Goal: Task Accomplishment & Management: Manage account settings

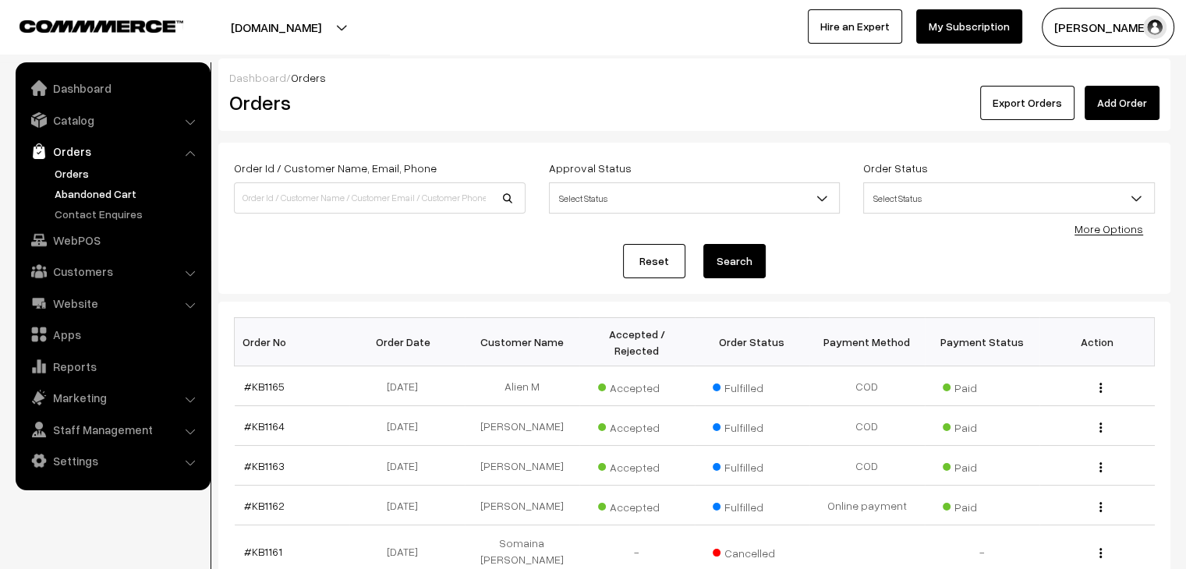
click at [93, 197] on link "Abandoned Cart" at bounding box center [128, 194] width 154 height 16
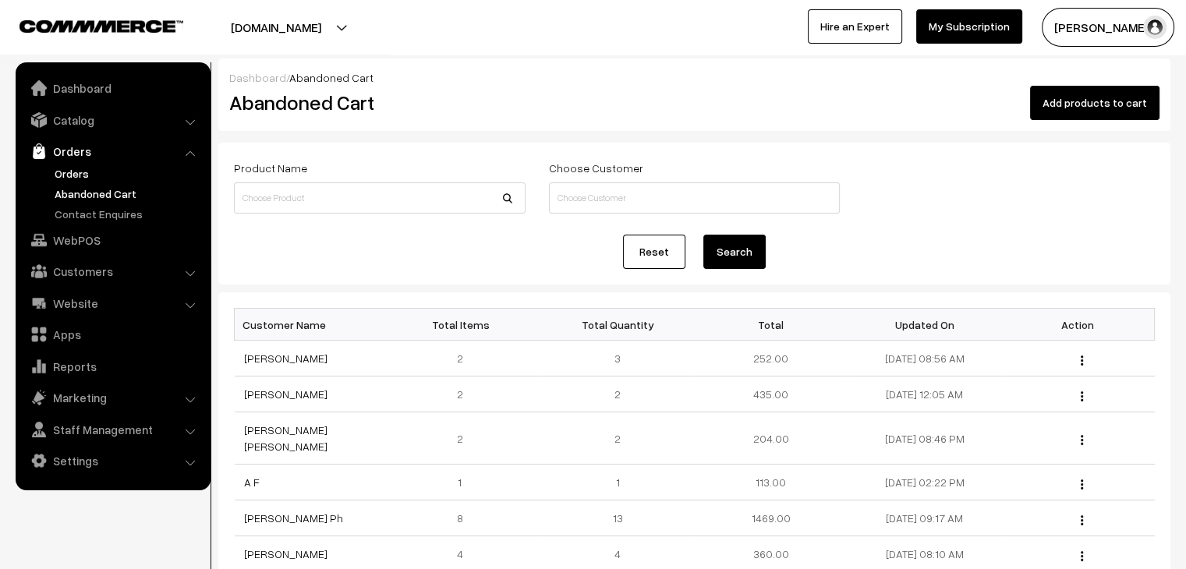
click at [81, 179] on link "Orders" at bounding box center [128, 173] width 154 height 16
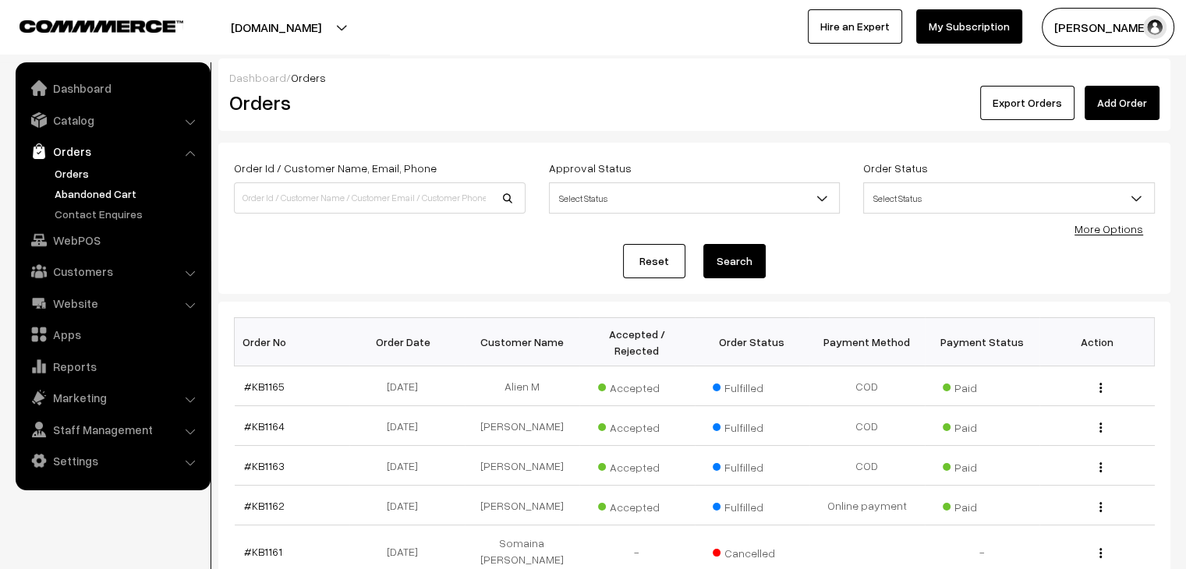
click at [122, 191] on link "Abandoned Cart" at bounding box center [128, 194] width 154 height 16
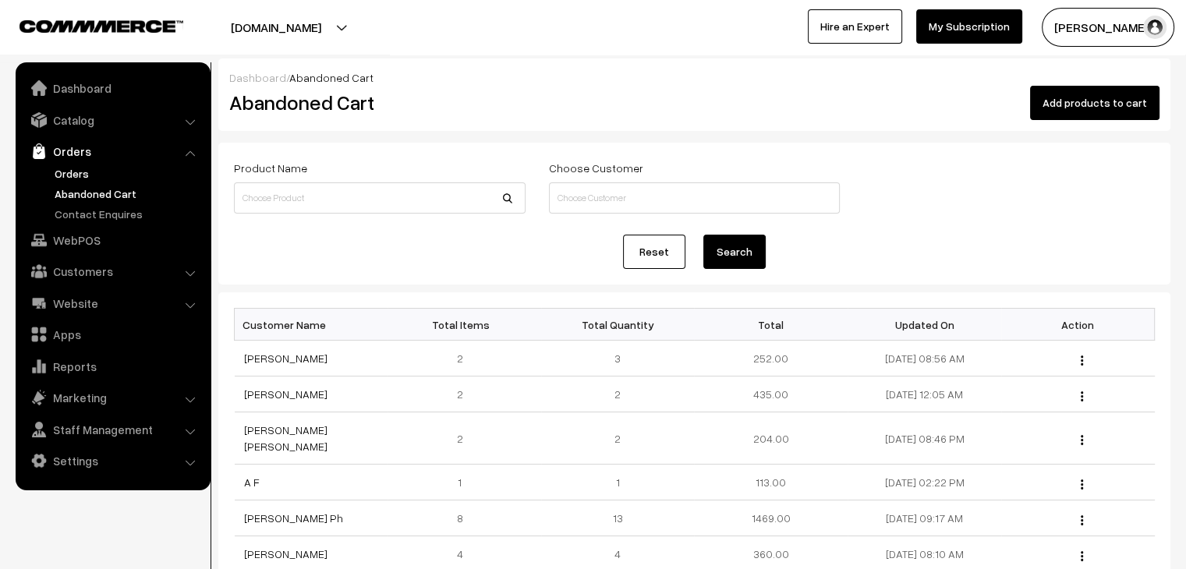
click at [81, 166] on link "Orders" at bounding box center [128, 173] width 154 height 16
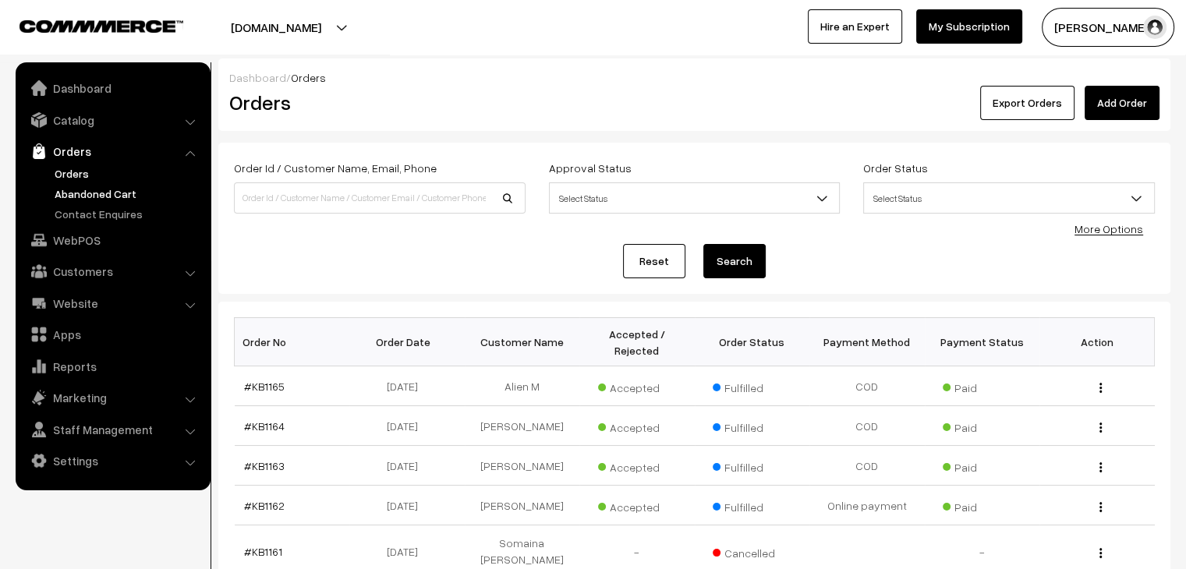
click at [112, 194] on link "Abandoned Cart" at bounding box center [128, 194] width 154 height 16
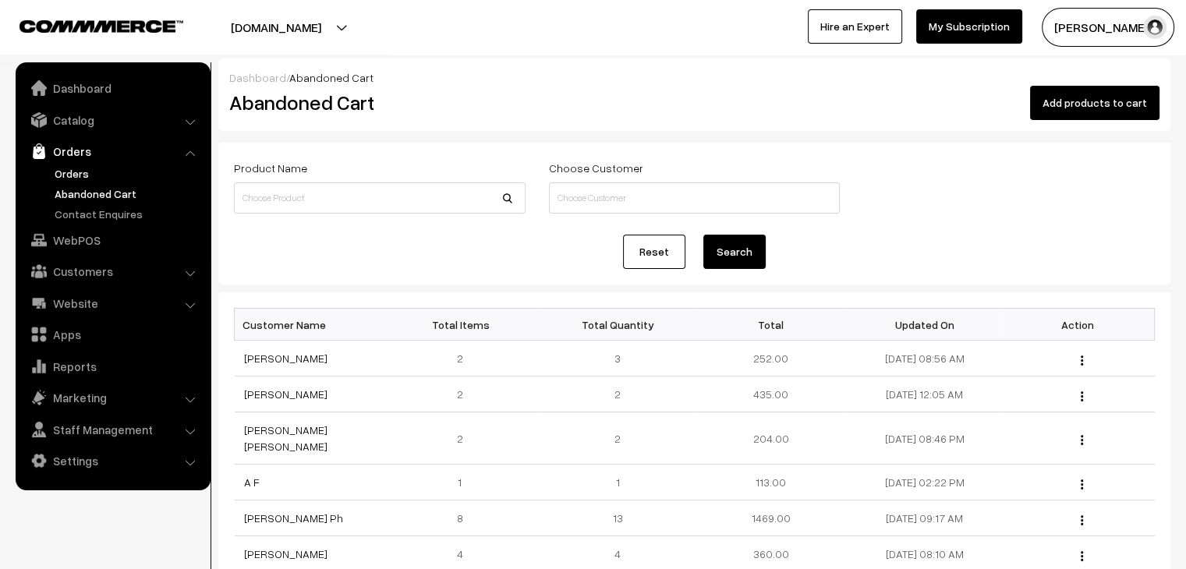
click at [90, 180] on link "Orders" at bounding box center [128, 173] width 154 height 16
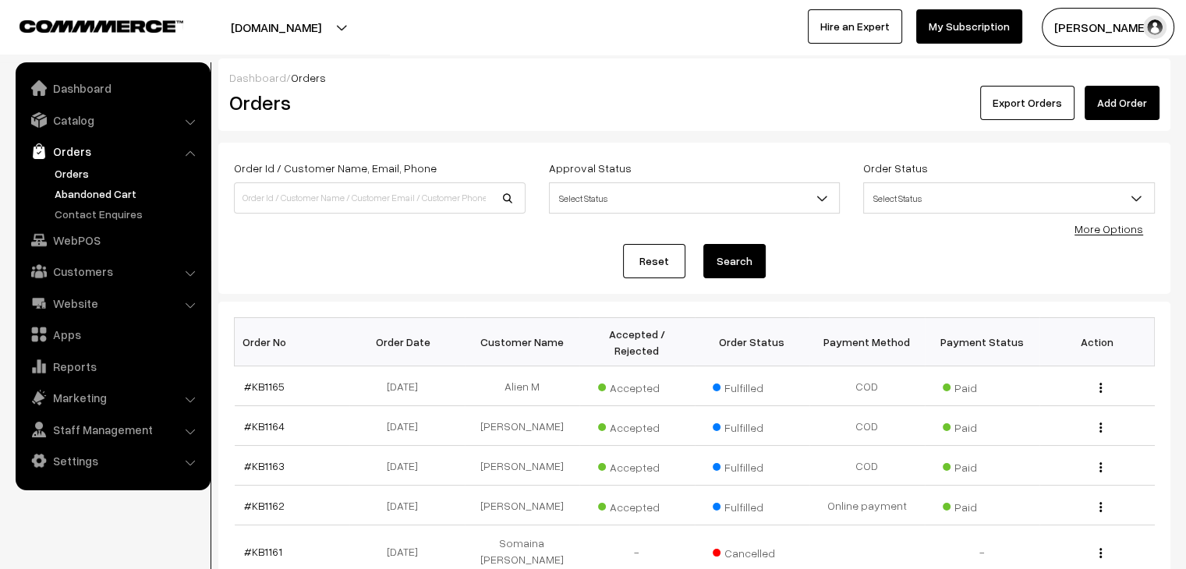
click at [107, 191] on link "Abandoned Cart" at bounding box center [128, 194] width 154 height 16
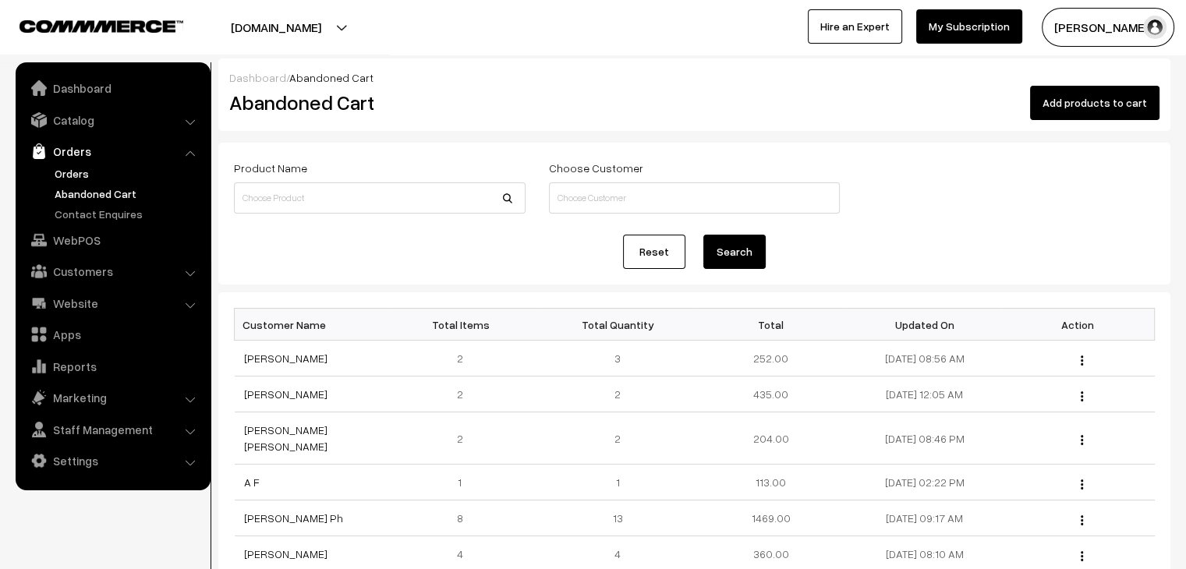
click at [83, 175] on link "Orders" at bounding box center [128, 173] width 154 height 16
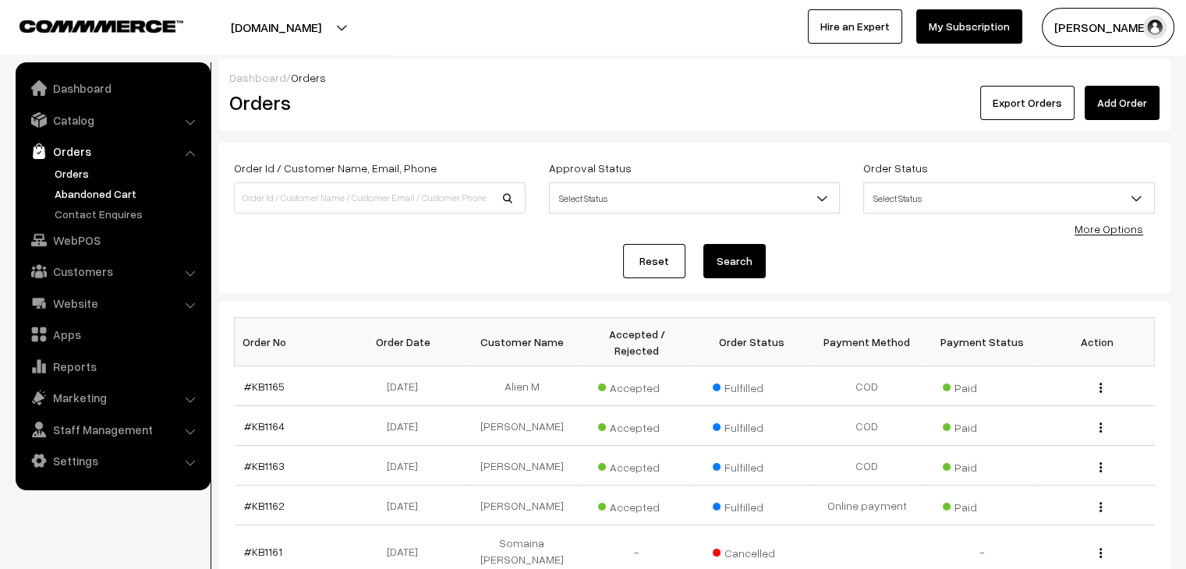
click at [119, 193] on link "Abandoned Cart" at bounding box center [128, 194] width 154 height 16
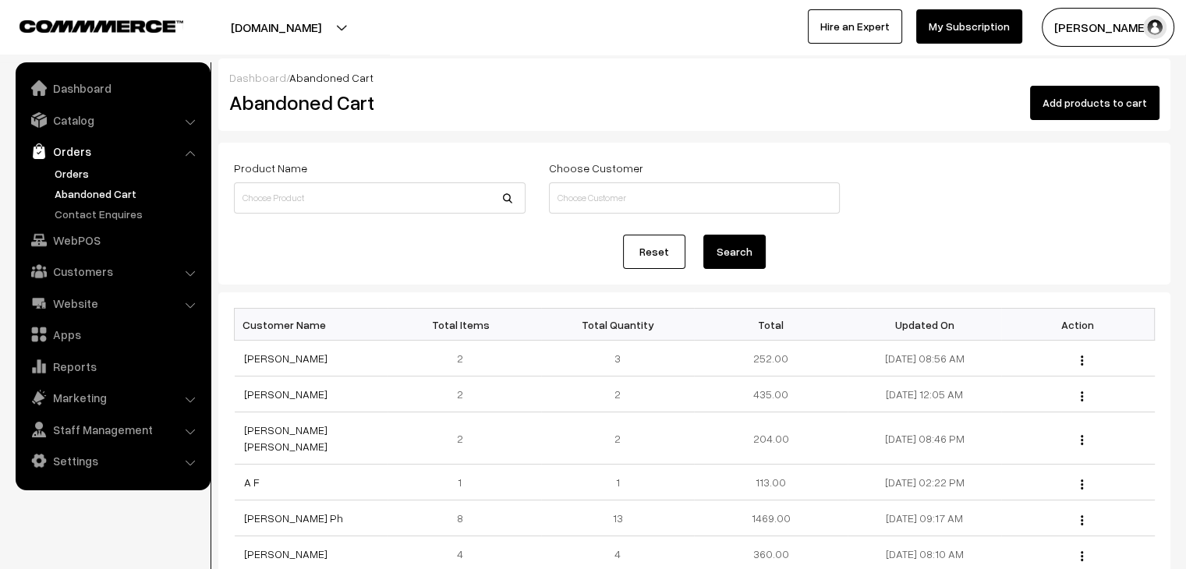
click at [66, 175] on link "Orders" at bounding box center [128, 173] width 154 height 16
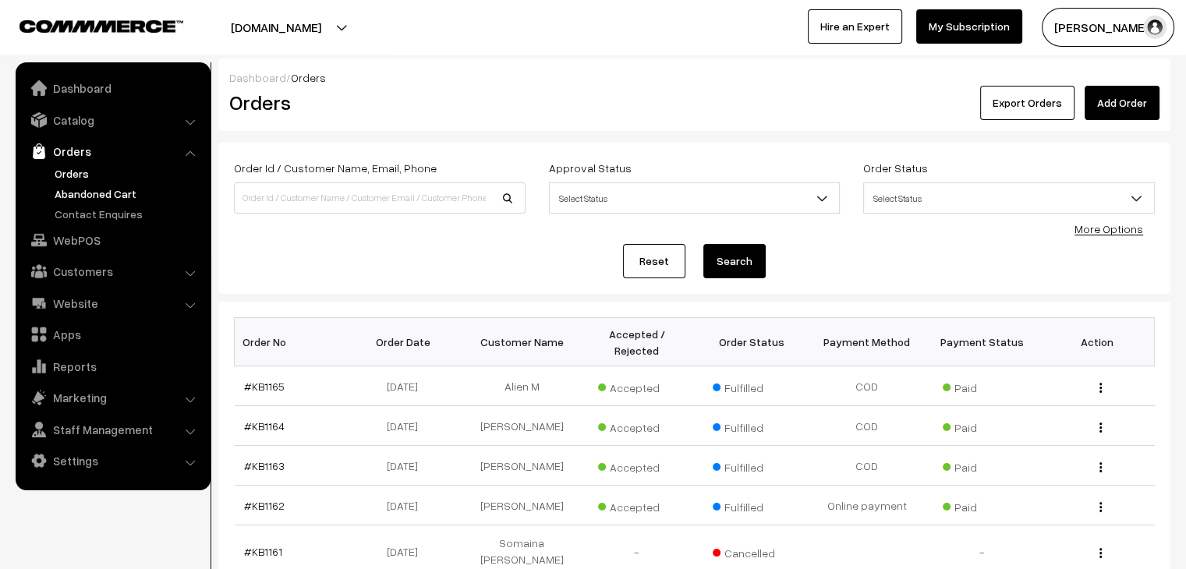
click at [94, 196] on link "Abandoned Cart" at bounding box center [128, 194] width 154 height 16
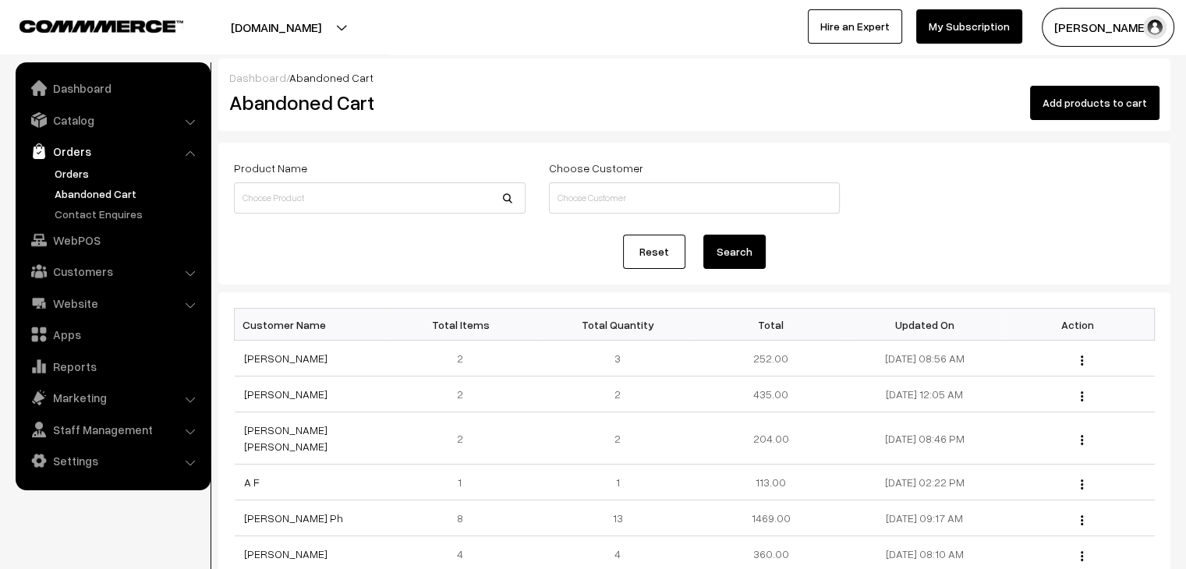
click at [97, 174] on link "Orders" at bounding box center [128, 173] width 154 height 16
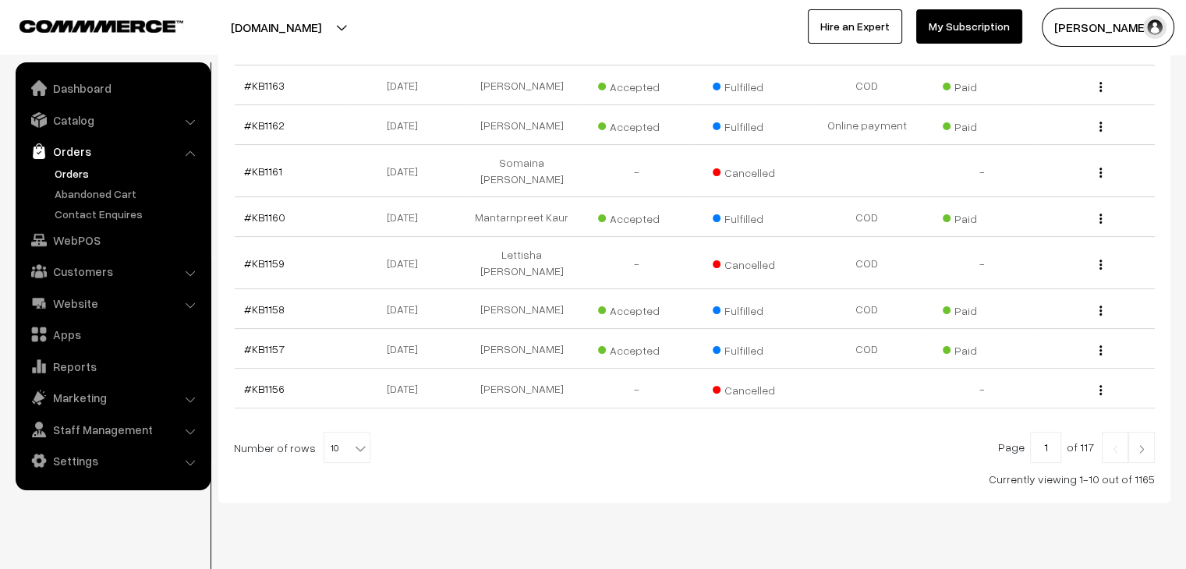
scroll to position [385, 0]
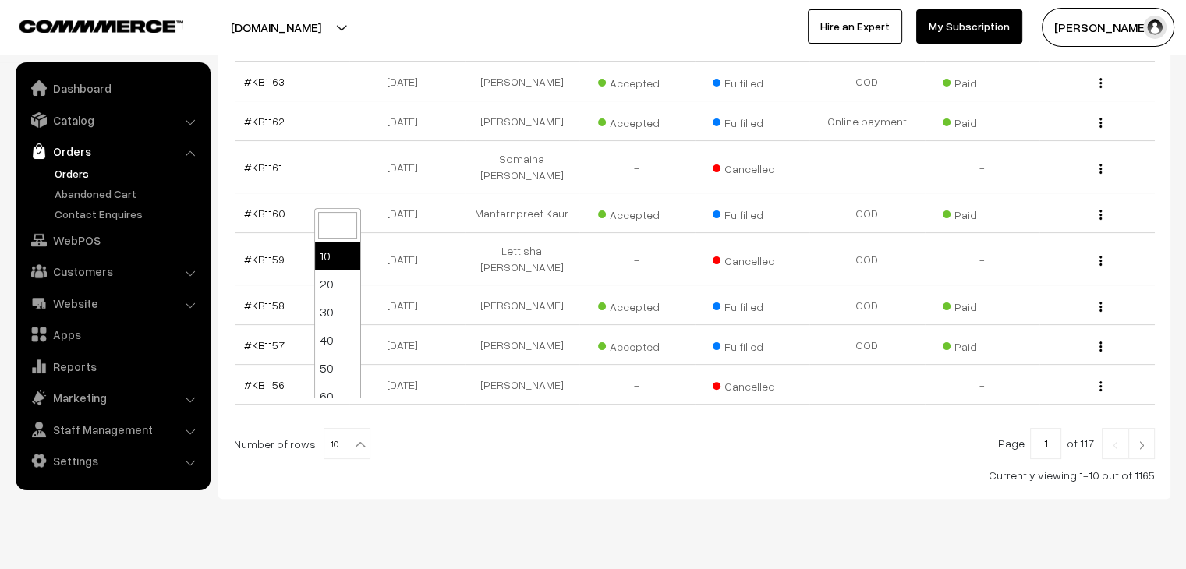
click at [337, 429] on span "10" at bounding box center [346, 444] width 45 height 31
select select "100"
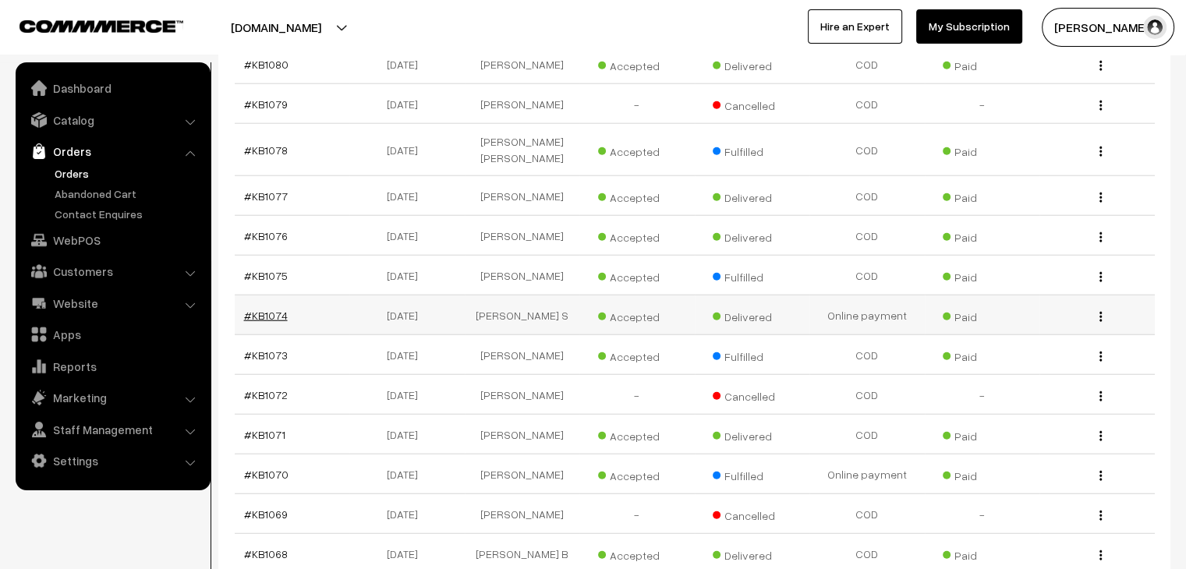
scroll to position [3862, 0]
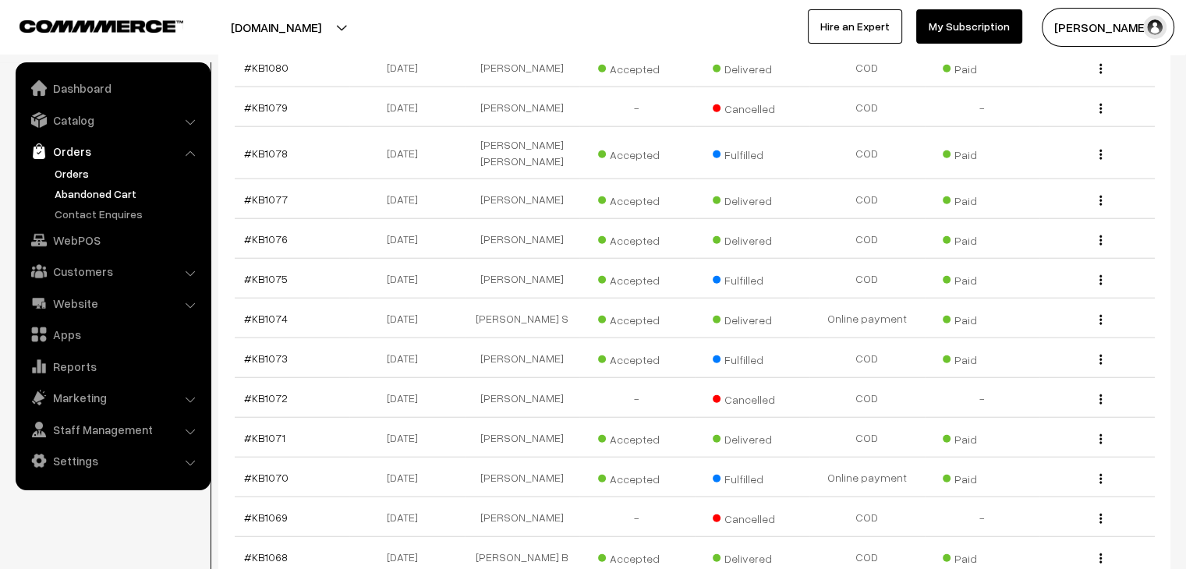
click at [85, 186] on link "Abandoned Cart" at bounding box center [128, 194] width 154 height 16
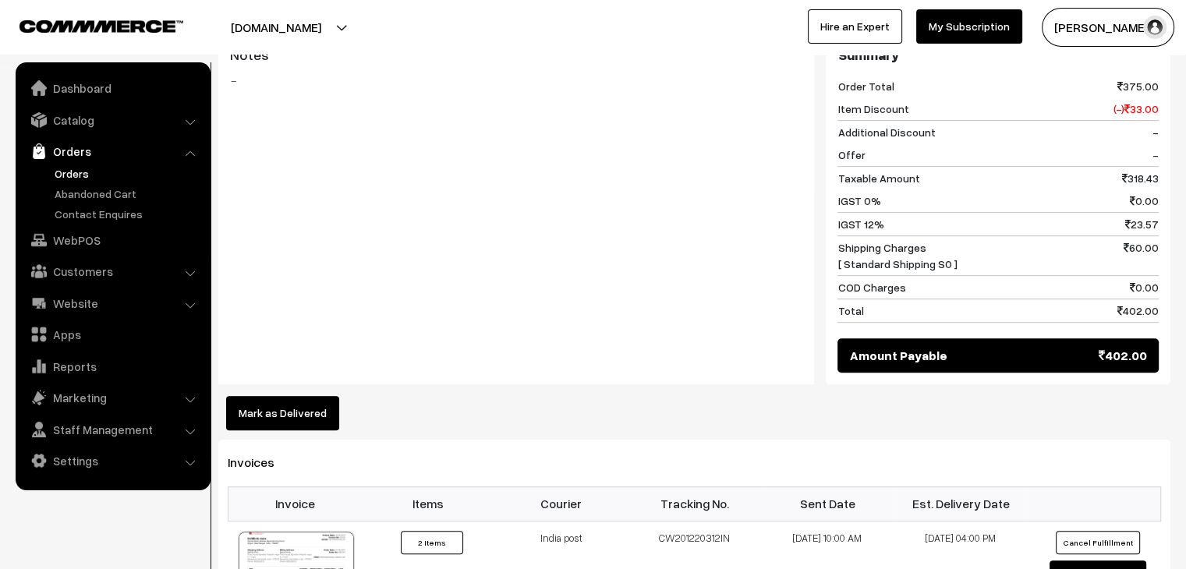
click at [288, 396] on button "Mark as Delivered" at bounding box center [282, 413] width 113 height 34
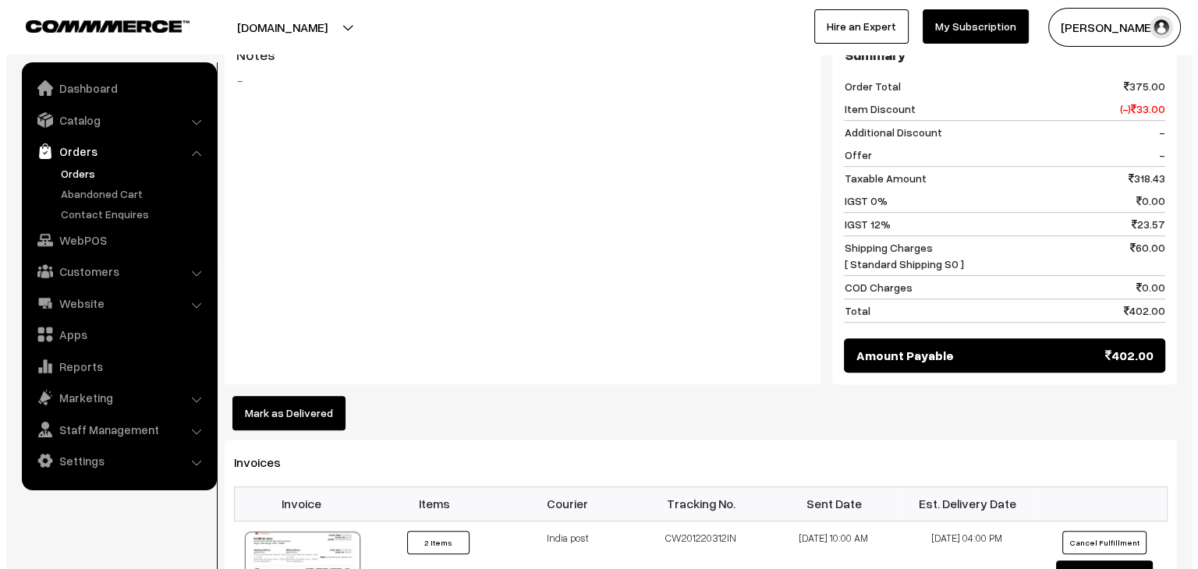
scroll to position [767, 0]
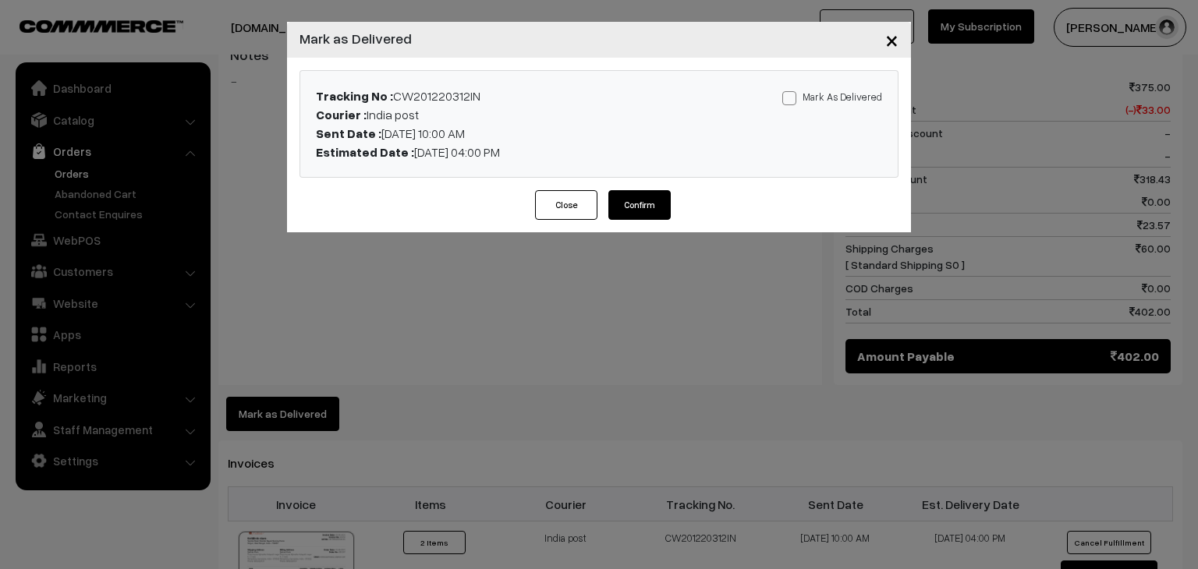
click at [793, 104] on span at bounding box center [789, 98] width 14 height 14
click at [792, 101] on input "Mark As Delivered" at bounding box center [787, 95] width 10 height 10
checkbox input "true"
click at [648, 201] on button "Confirm" at bounding box center [639, 205] width 62 height 30
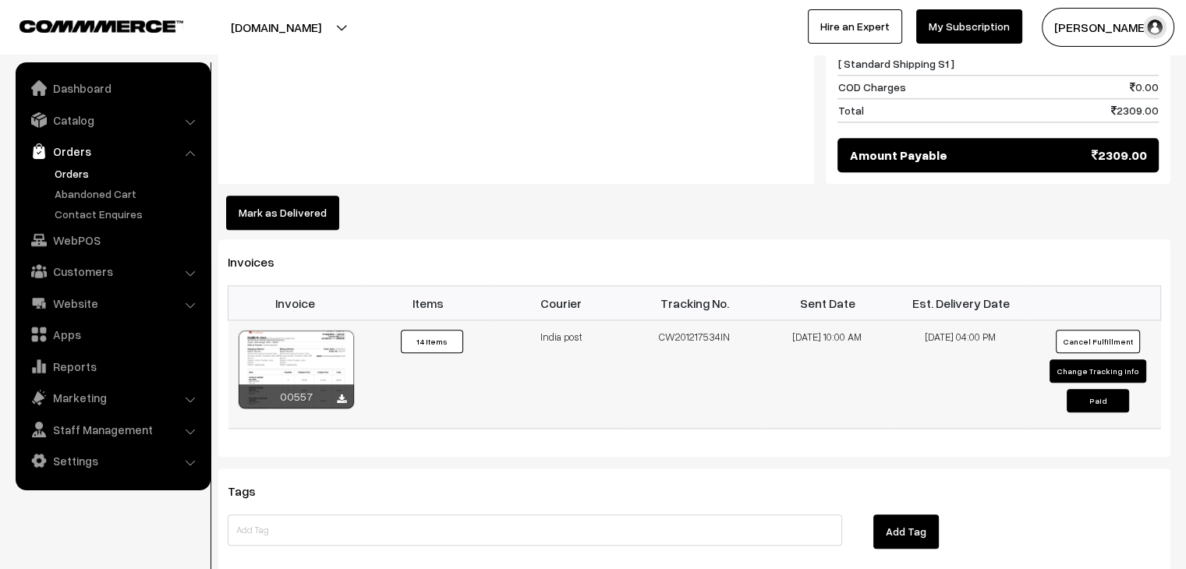
scroll to position [1654, 0]
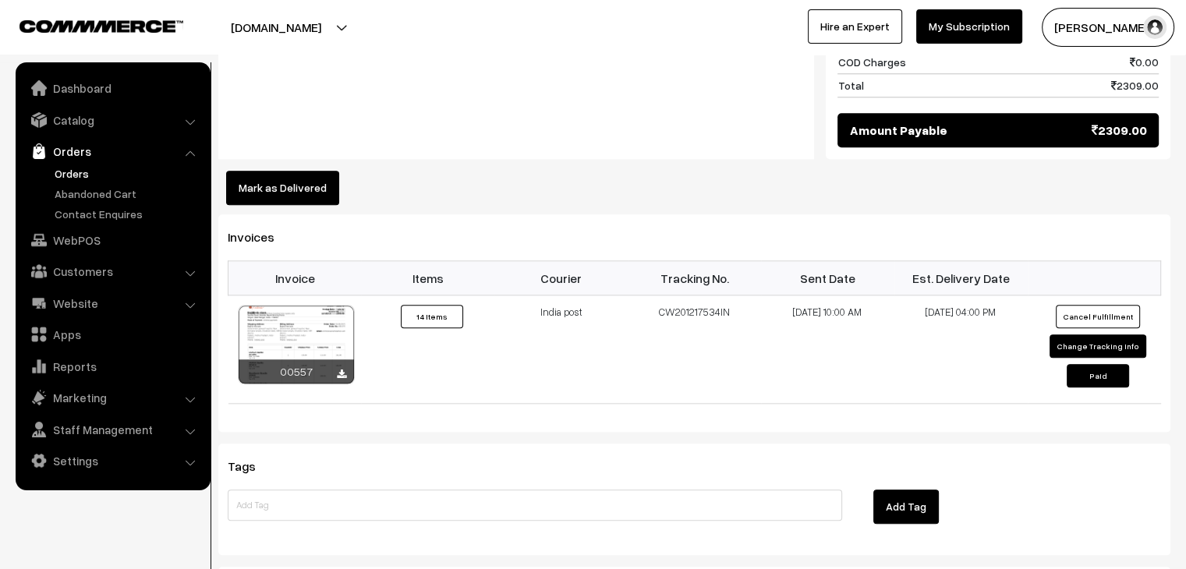
click at [303, 171] on button "Mark as Delivered" at bounding box center [282, 188] width 113 height 34
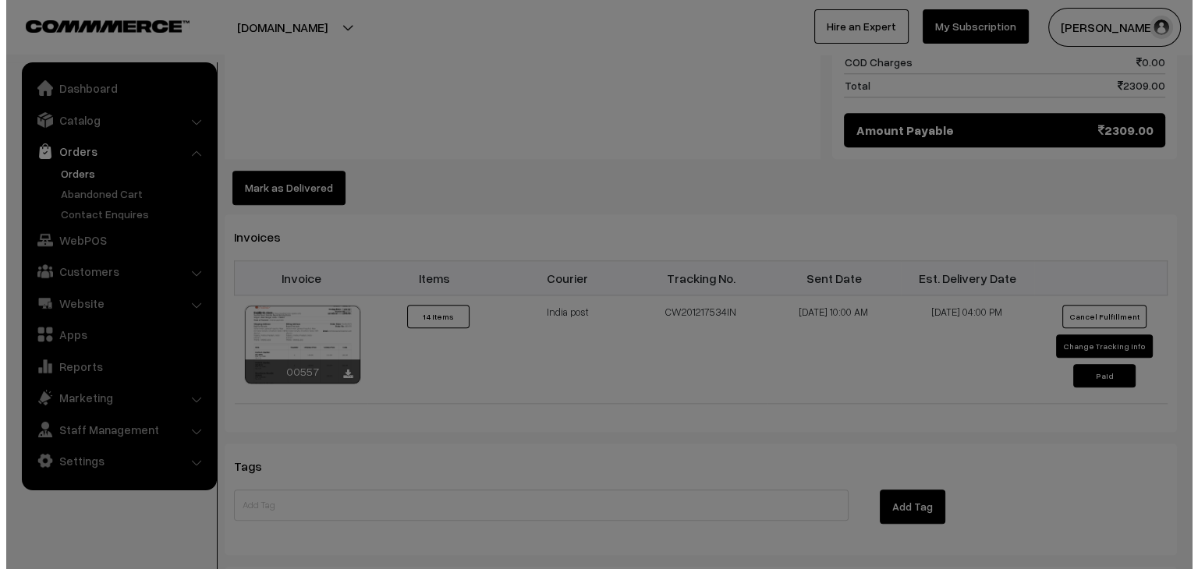
scroll to position [1665, 0]
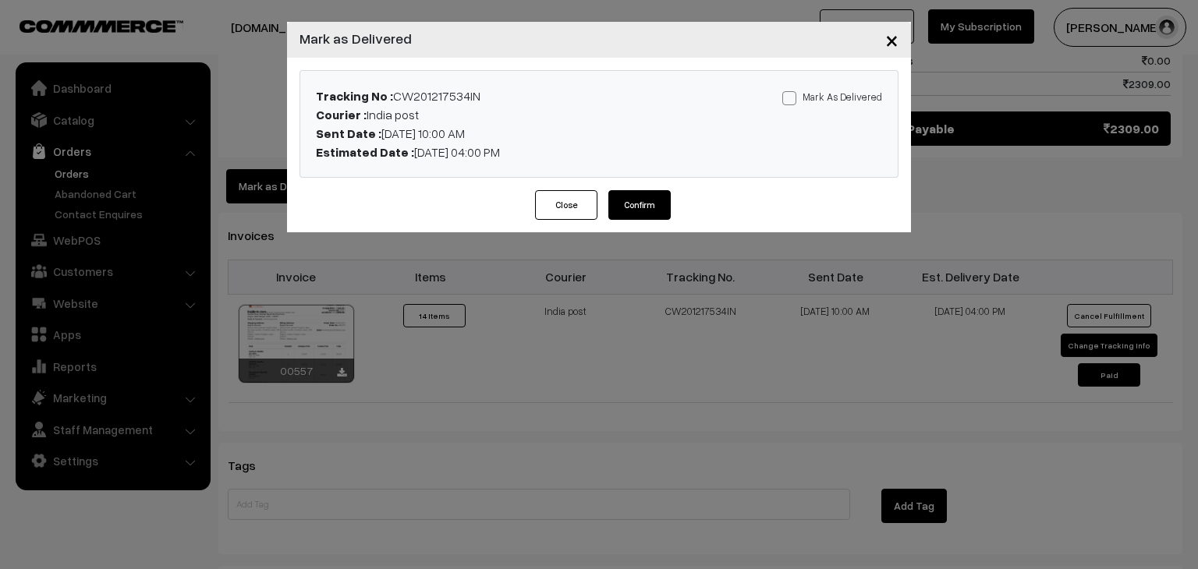
click at [842, 94] on label "Mark As Delivered" at bounding box center [832, 96] width 100 height 17
click at [792, 94] on input "Mark As Delivered" at bounding box center [787, 95] width 10 height 10
checkbox input "true"
click at [631, 210] on button "Confirm" at bounding box center [639, 205] width 62 height 30
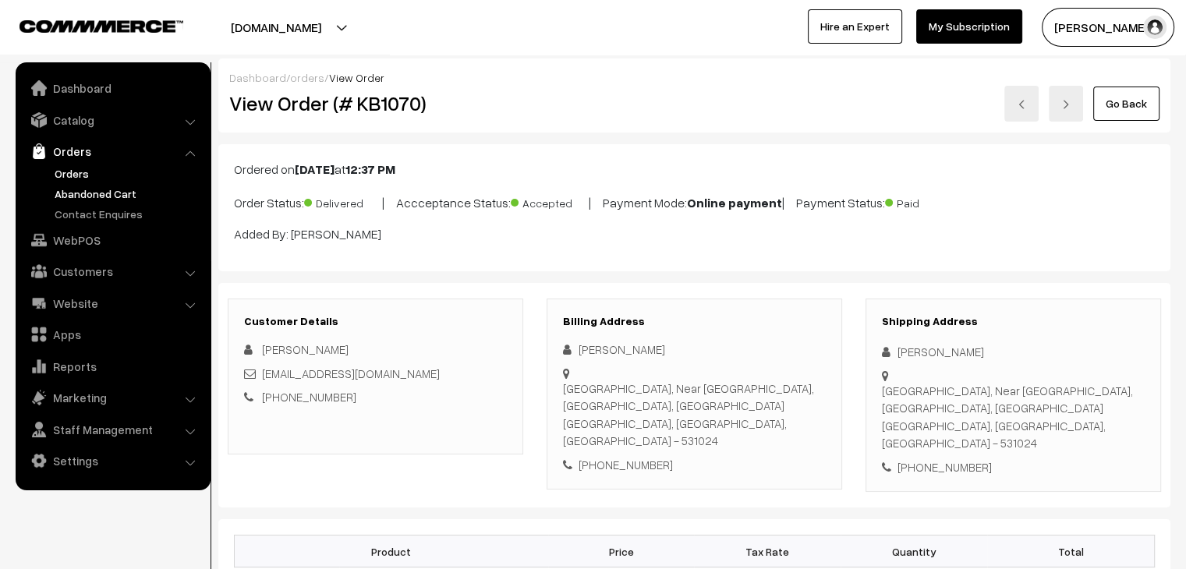
click at [97, 189] on link "Abandoned Cart" at bounding box center [128, 194] width 154 height 16
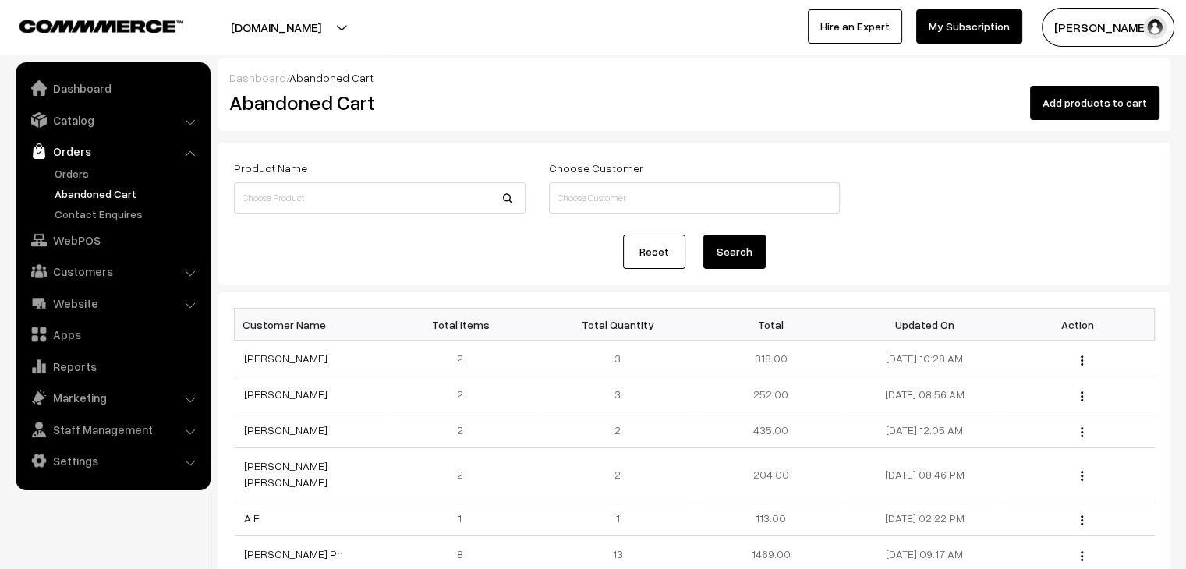
click at [284, 362] on link "[PERSON_NAME]" at bounding box center [285, 358] width 83 height 13
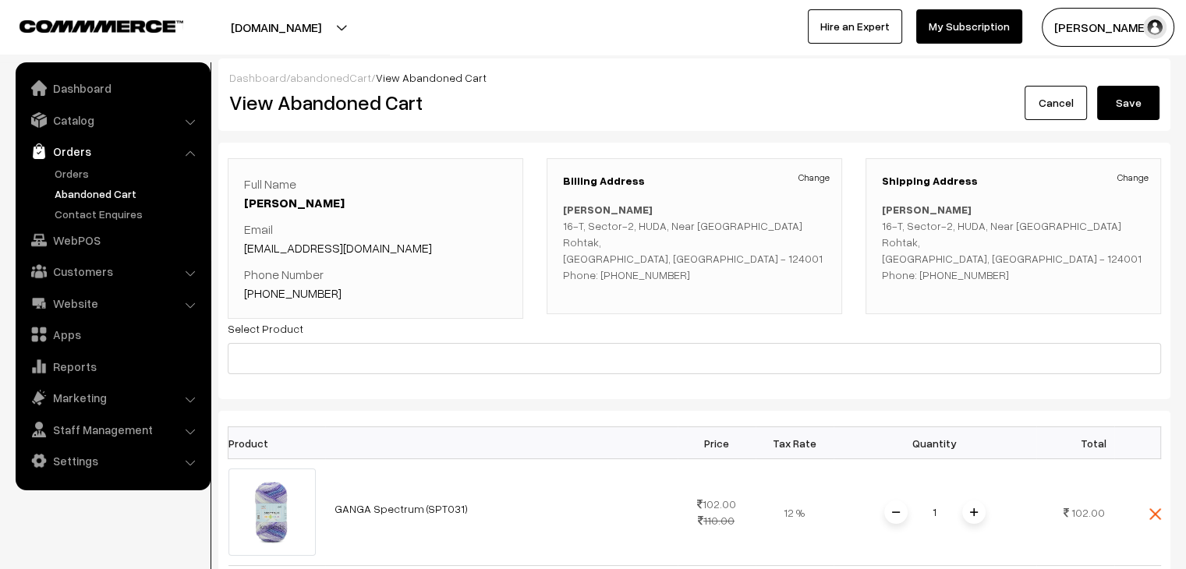
click at [318, 79] on link "abandonedCart" at bounding box center [330, 77] width 81 height 13
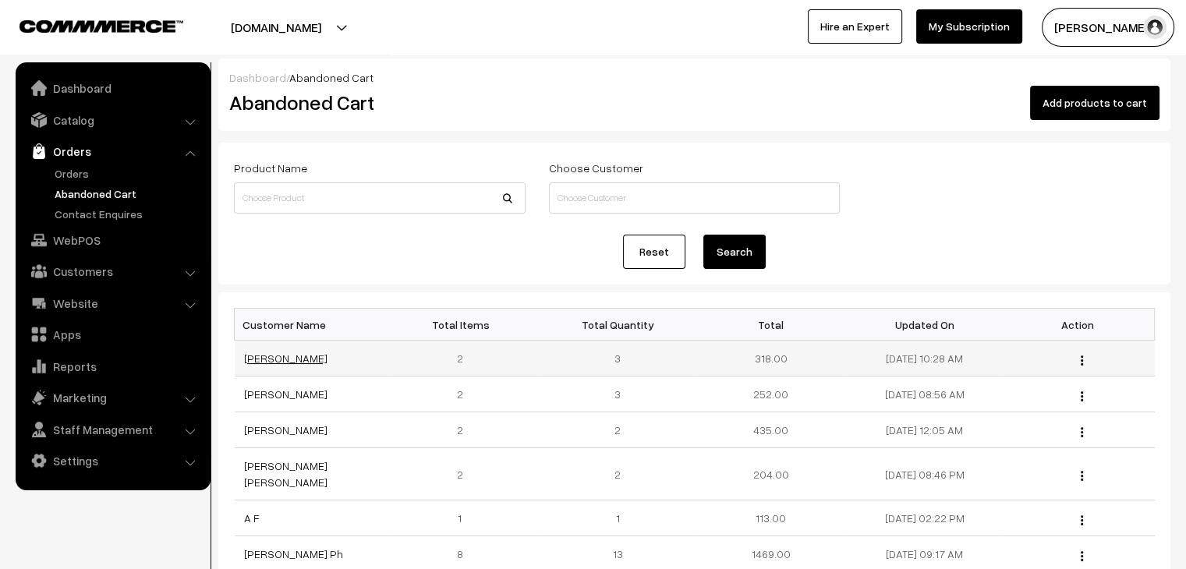
click at [281, 359] on link "Yatika Chawla" at bounding box center [285, 358] width 83 height 13
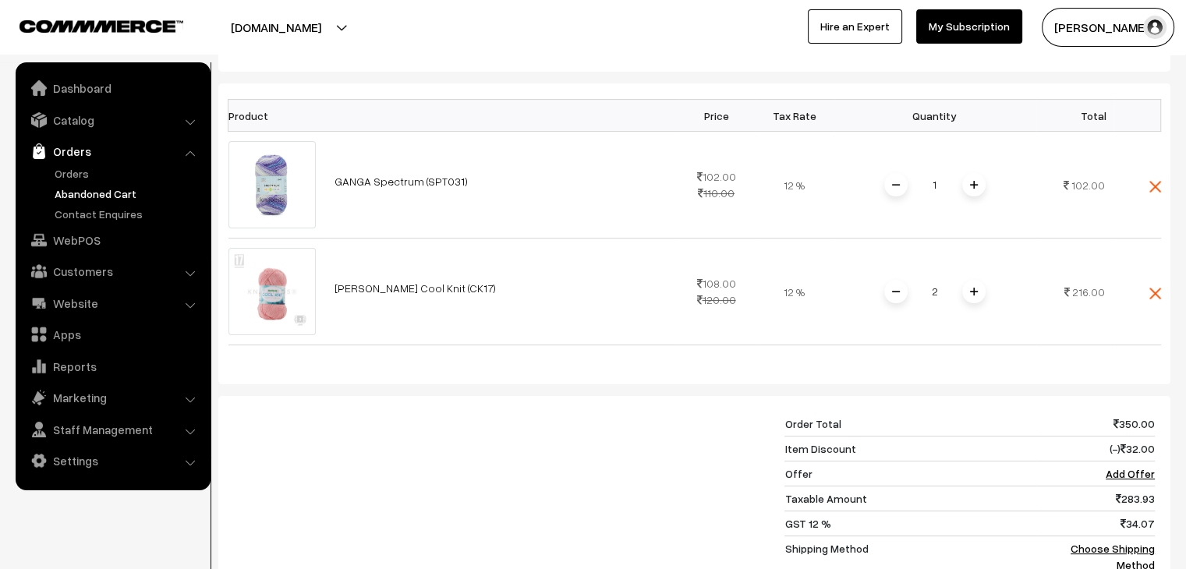
scroll to position [329, 0]
click at [62, 170] on link "Orders" at bounding box center [128, 173] width 154 height 16
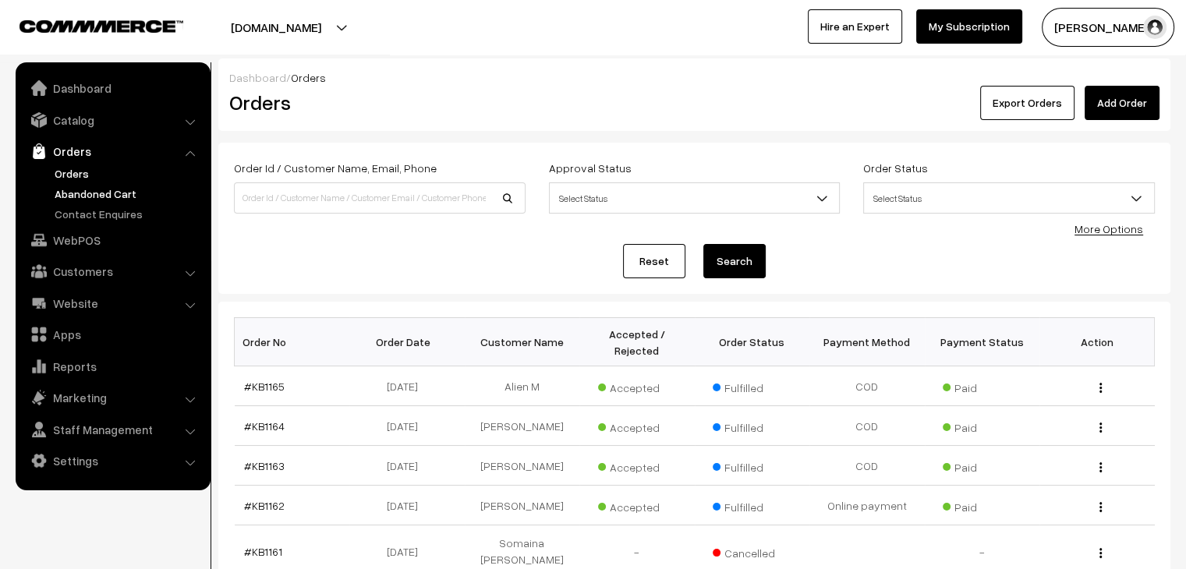
click at [133, 198] on link "Abandoned Cart" at bounding box center [128, 194] width 154 height 16
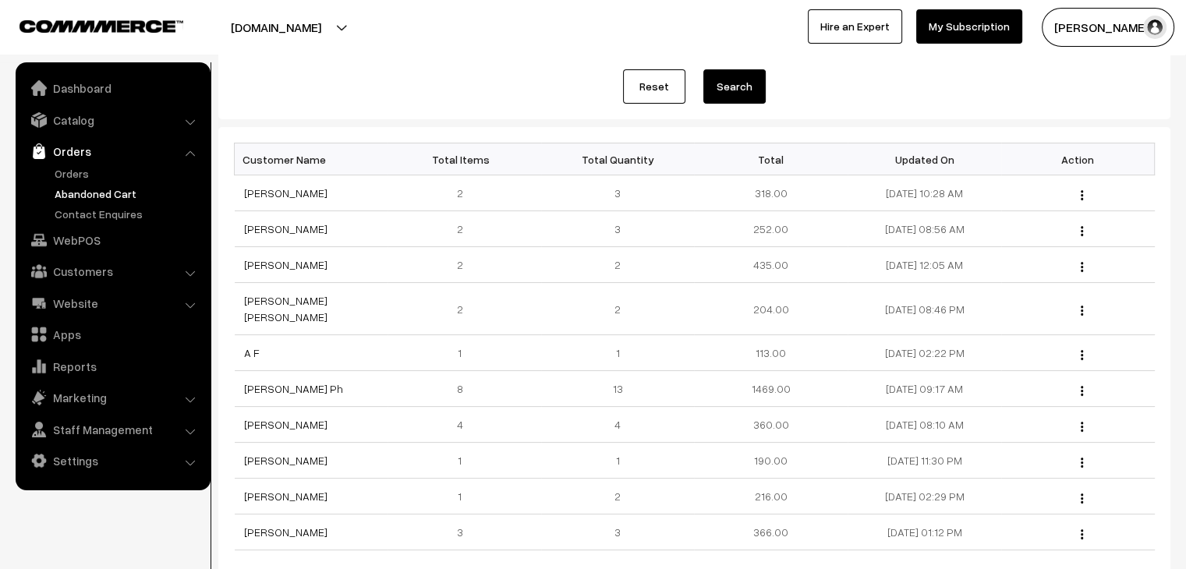
scroll to position [167, 0]
click at [147, 118] on link "Catalog" at bounding box center [112, 120] width 186 height 28
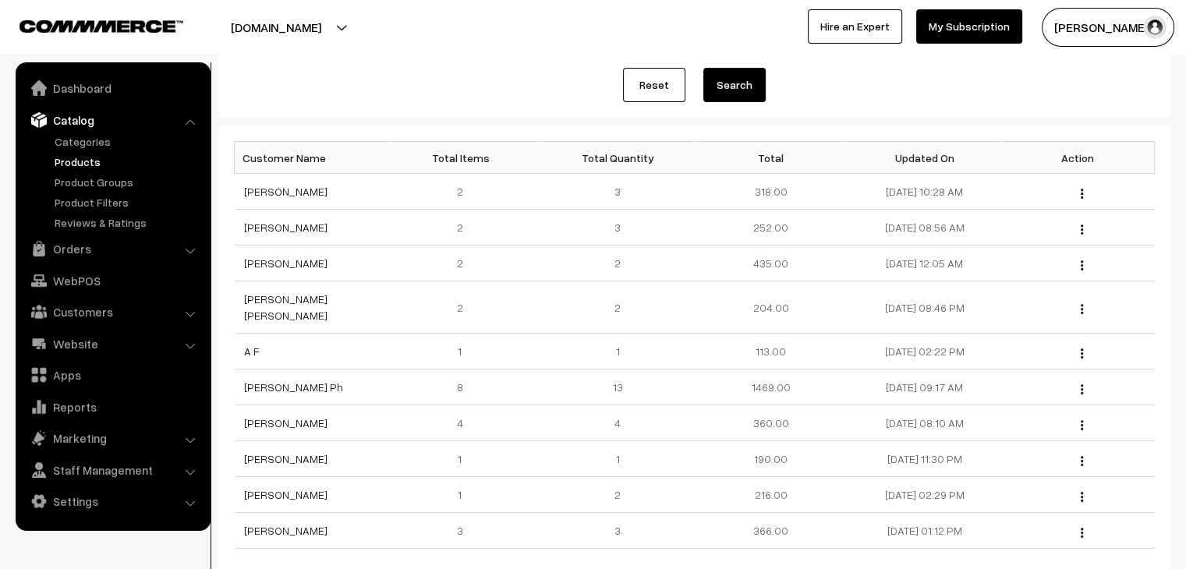
click at [99, 163] on link "Products" at bounding box center [128, 162] width 154 height 16
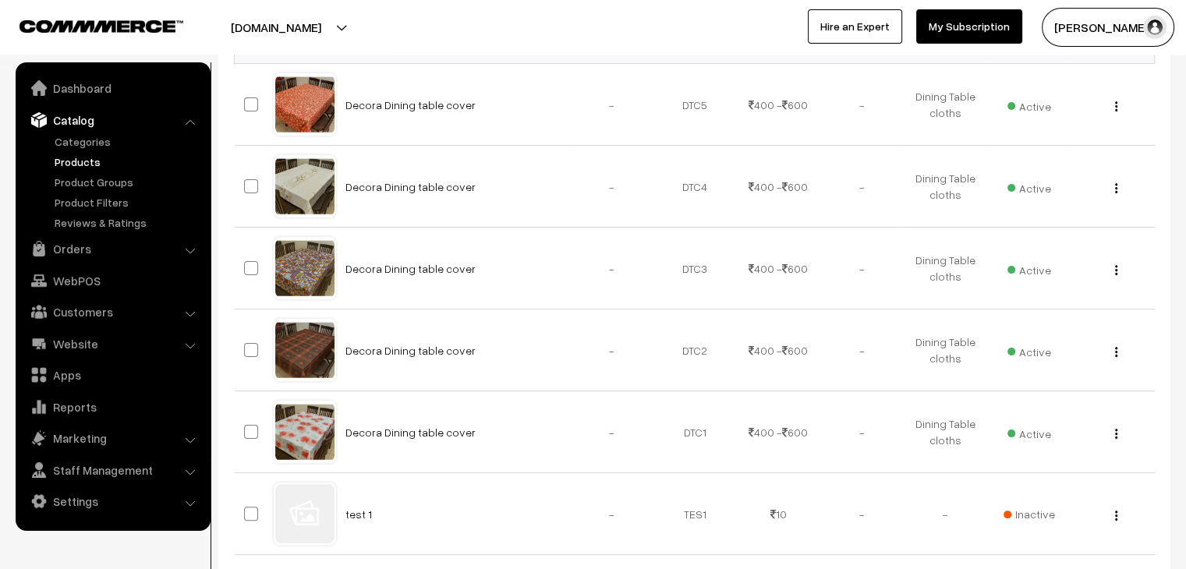
scroll to position [287, 0]
click at [356, 426] on link "Decora Dining table cover" at bounding box center [411, 431] width 130 height 13
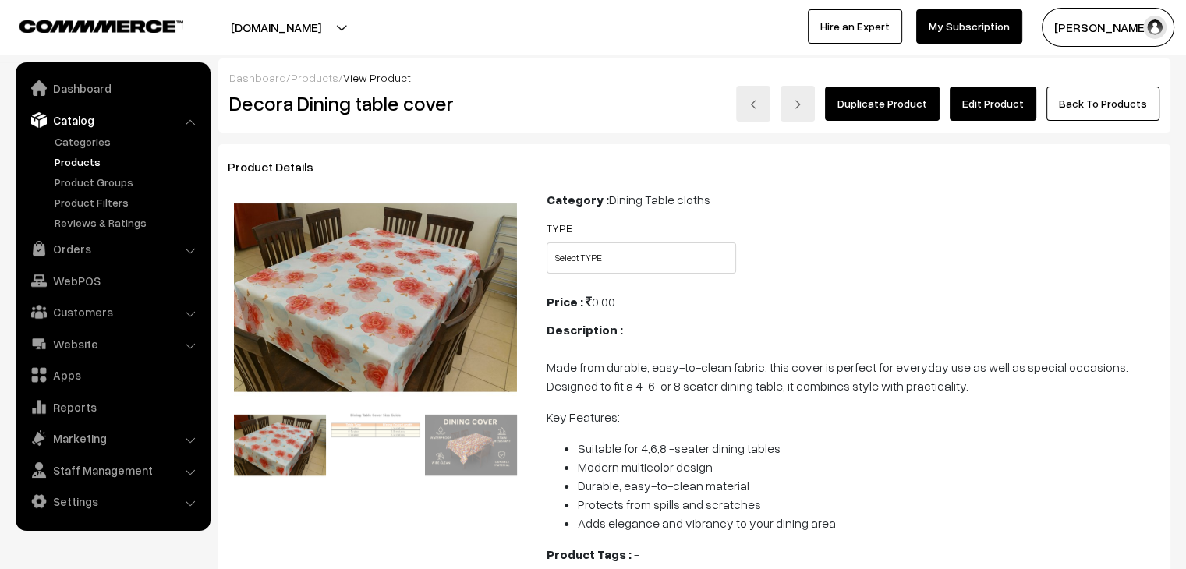
click at [324, 79] on link "Products" at bounding box center [315, 77] width 48 height 13
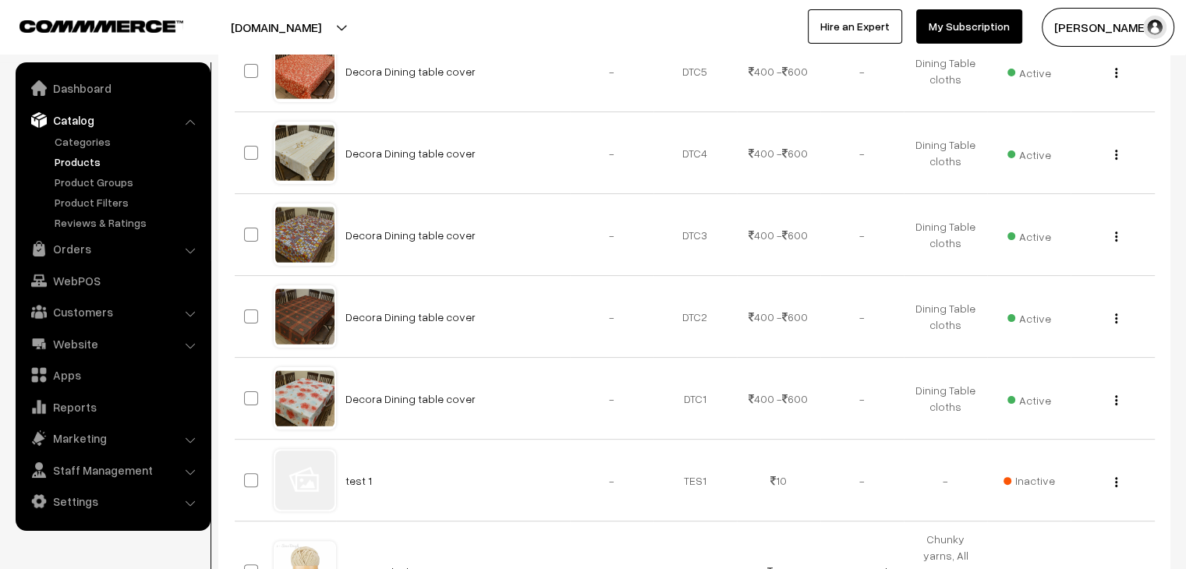
scroll to position [324, 0]
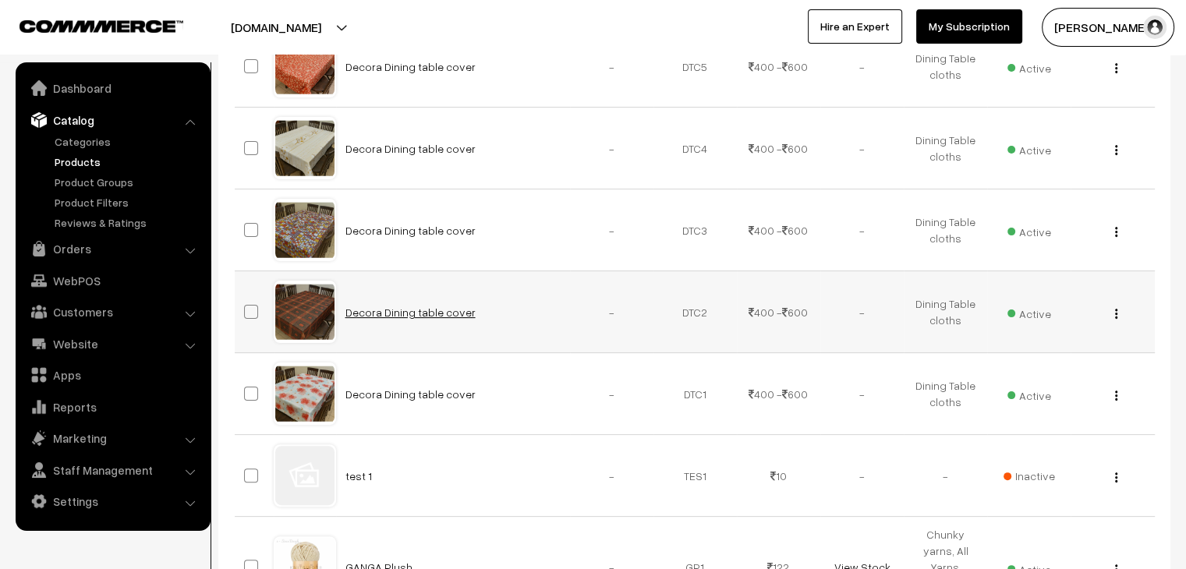
click at [400, 311] on link "Decora Dining table cover" at bounding box center [411, 312] width 130 height 13
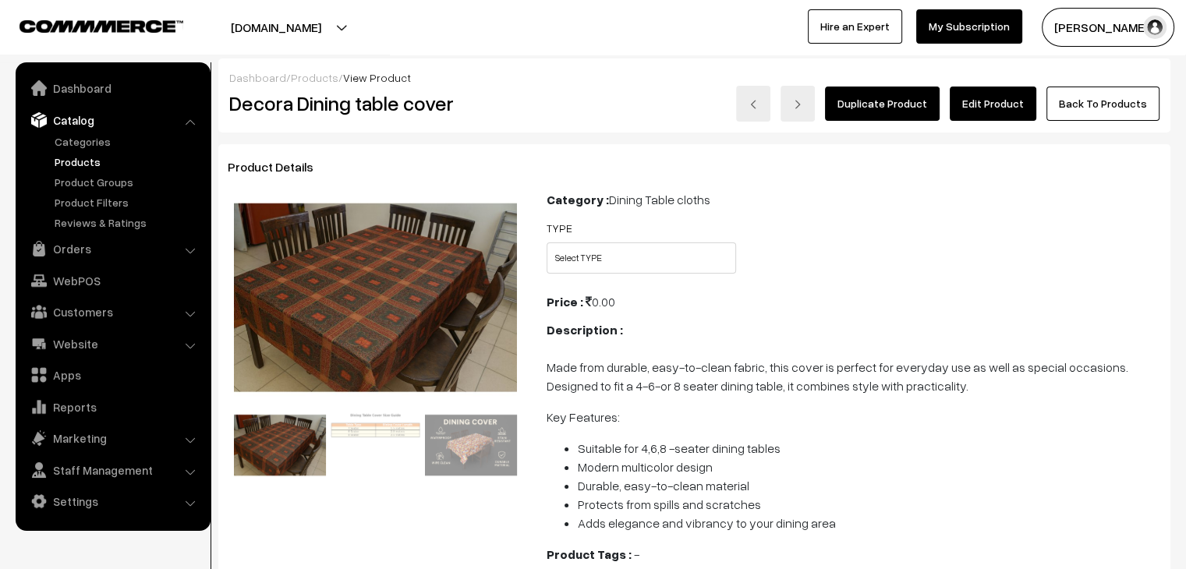
click at [310, 76] on link "Products" at bounding box center [315, 77] width 48 height 13
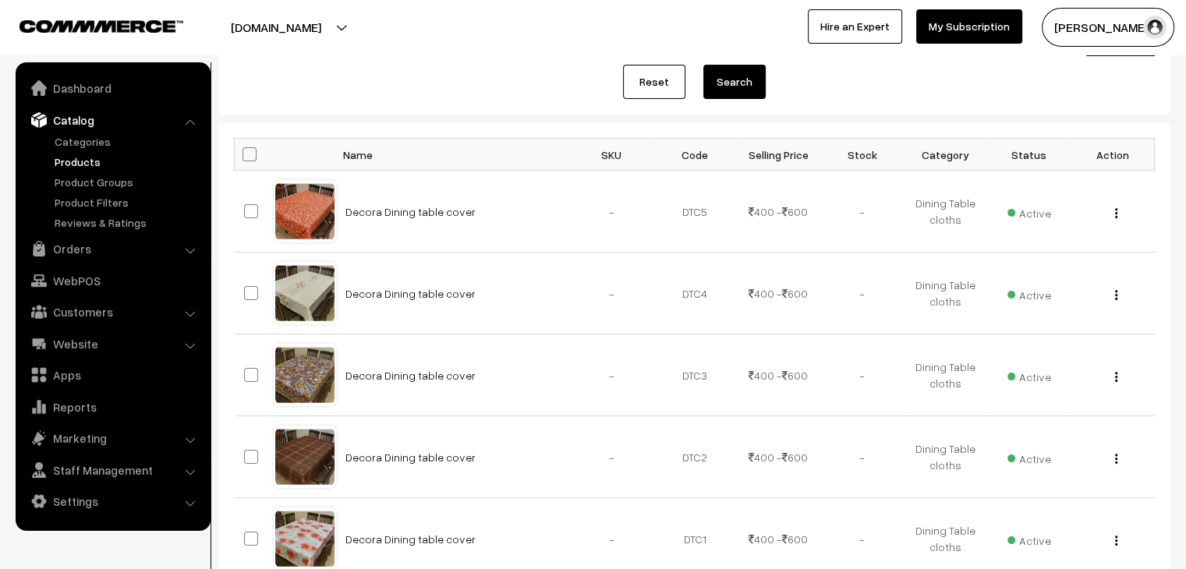
scroll to position [178, 0]
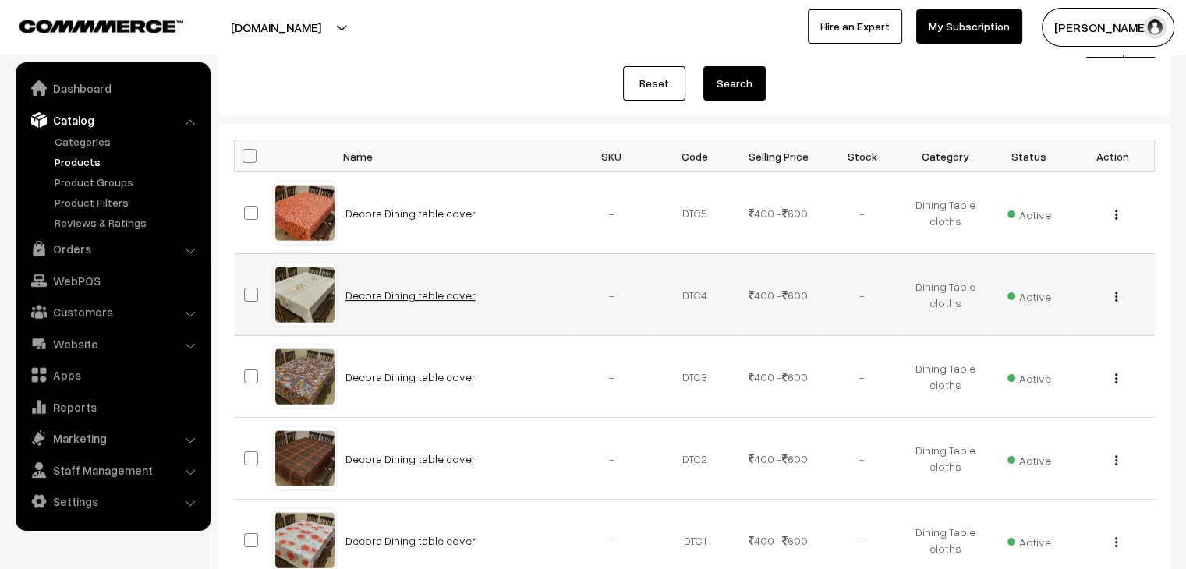
click at [384, 292] on link "Decora Dining table cover" at bounding box center [411, 295] width 130 height 13
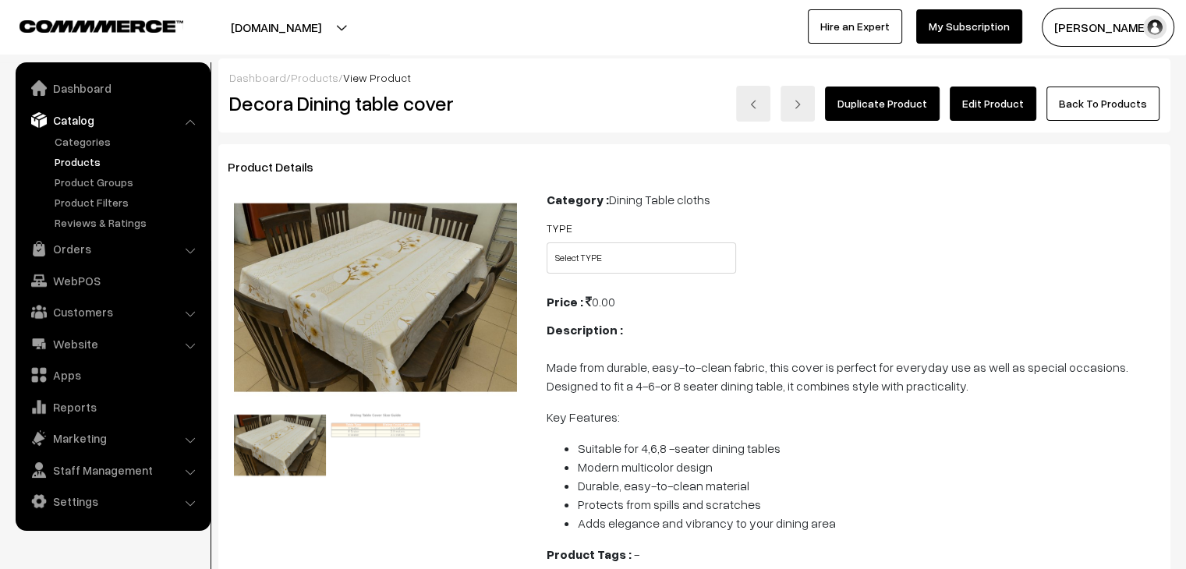
click at [303, 73] on link "Products" at bounding box center [315, 77] width 48 height 13
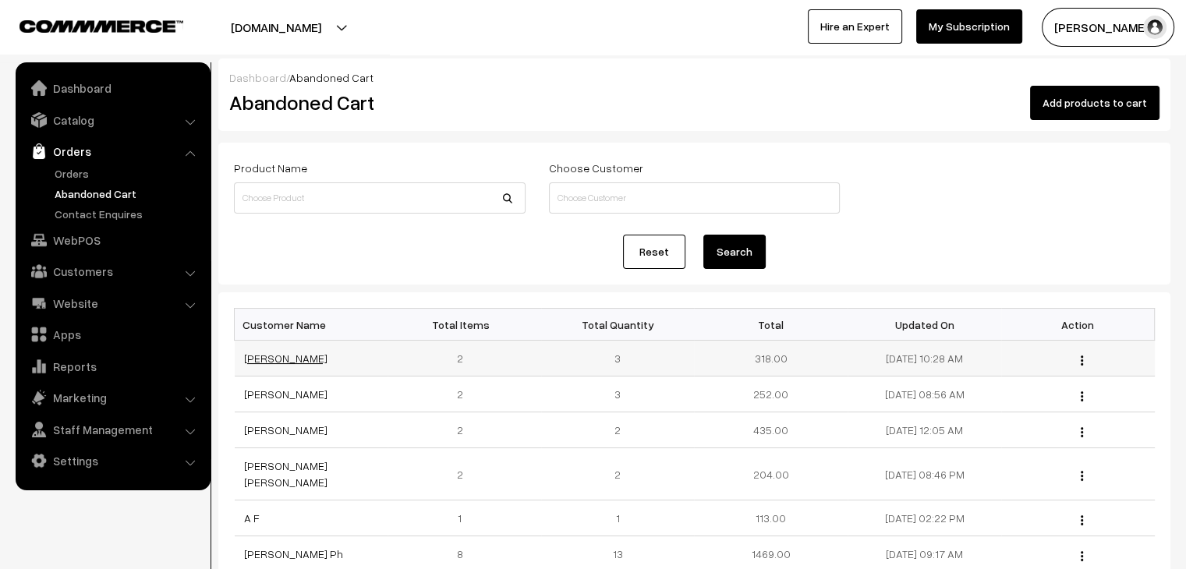
click at [300, 353] on link "[PERSON_NAME]" at bounding box center [285, 358] width 83 height 13
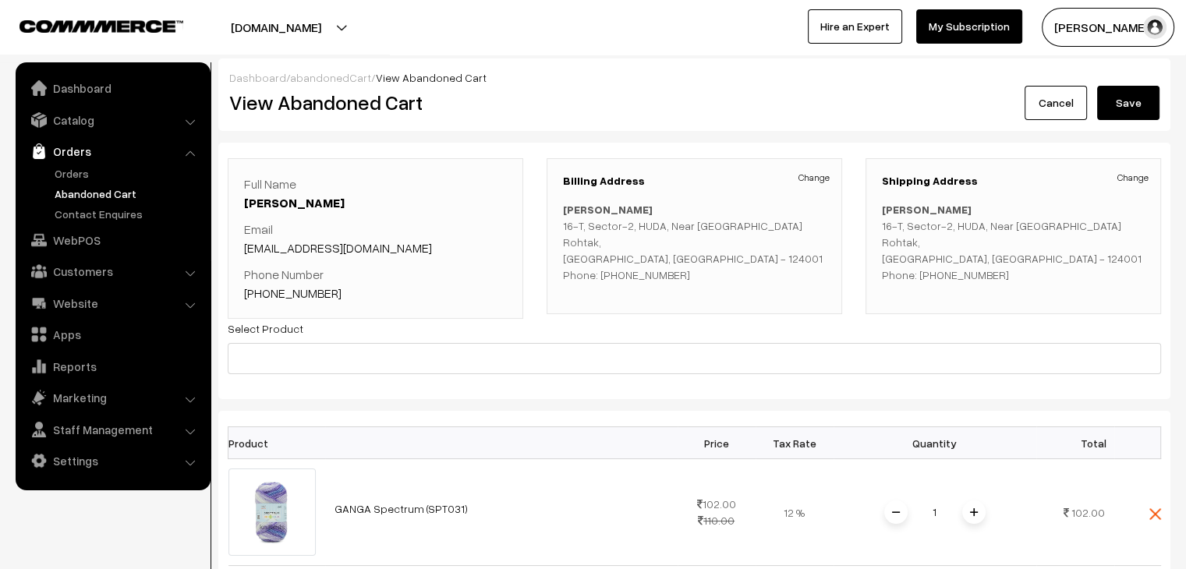
click at [85, 197] on link "Abandoned Cart" at bounding box center [128, 194] width 154 height 16
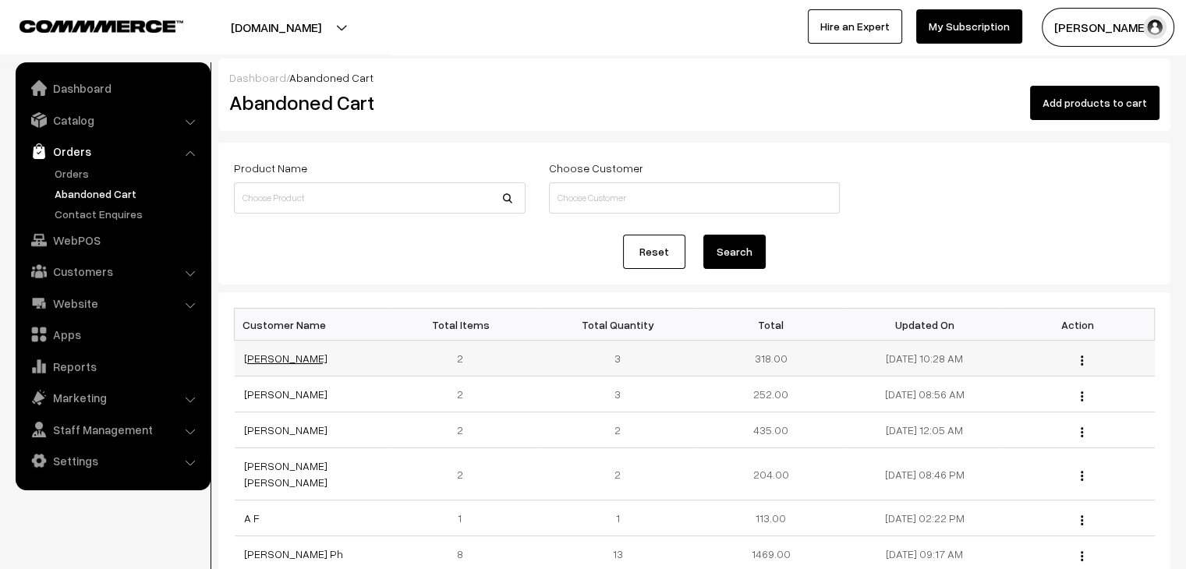
click at [278, 360] on link "[PERSON_NAME]" at bounding box center [285, 358] width 83 height 13
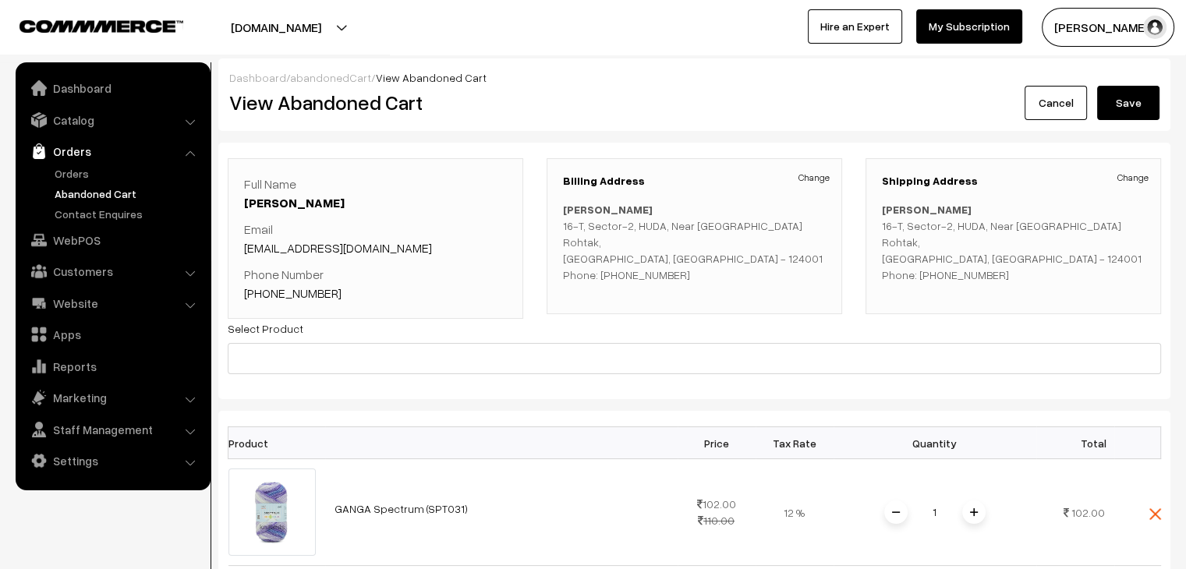
click at [102, 189] on link "Abandoned Cart" at bounding box center [128, 194] width 154 height 16
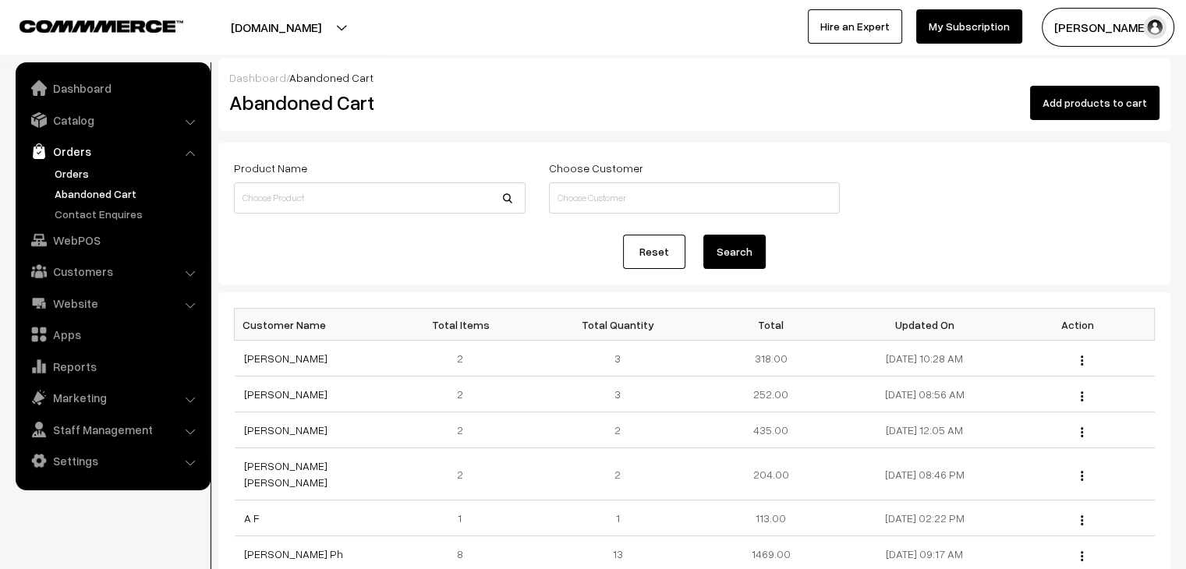
click at [58, 179] on link "Orders" at bounding box center [128, 173] width 154 height 16
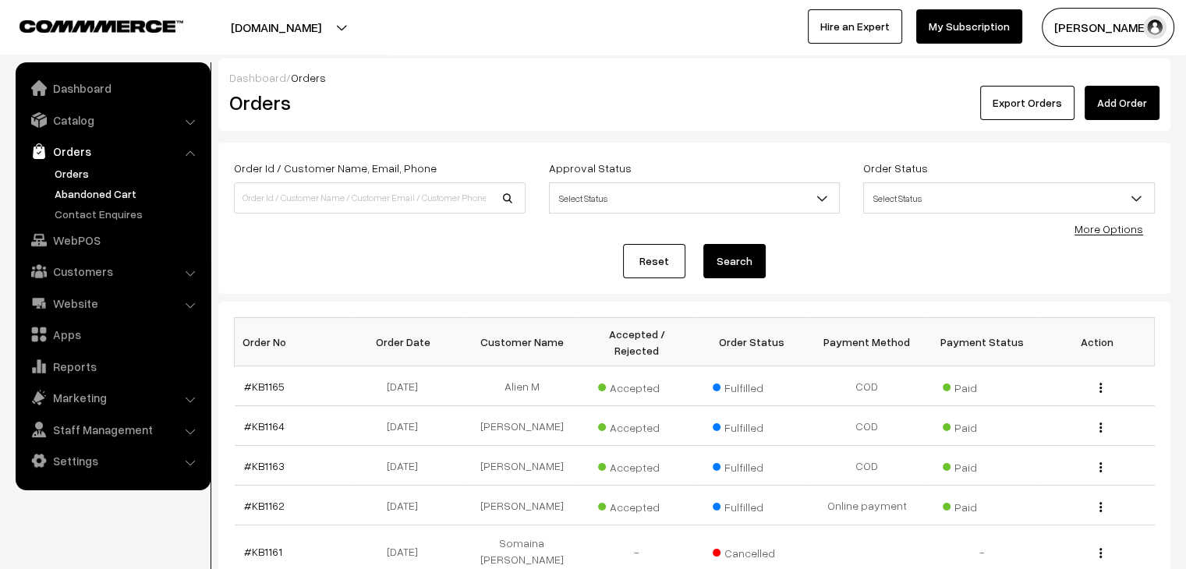
click at [87, 192] on link "Abandoned Cart" at bounding box center [128, 194] width 154 height 16
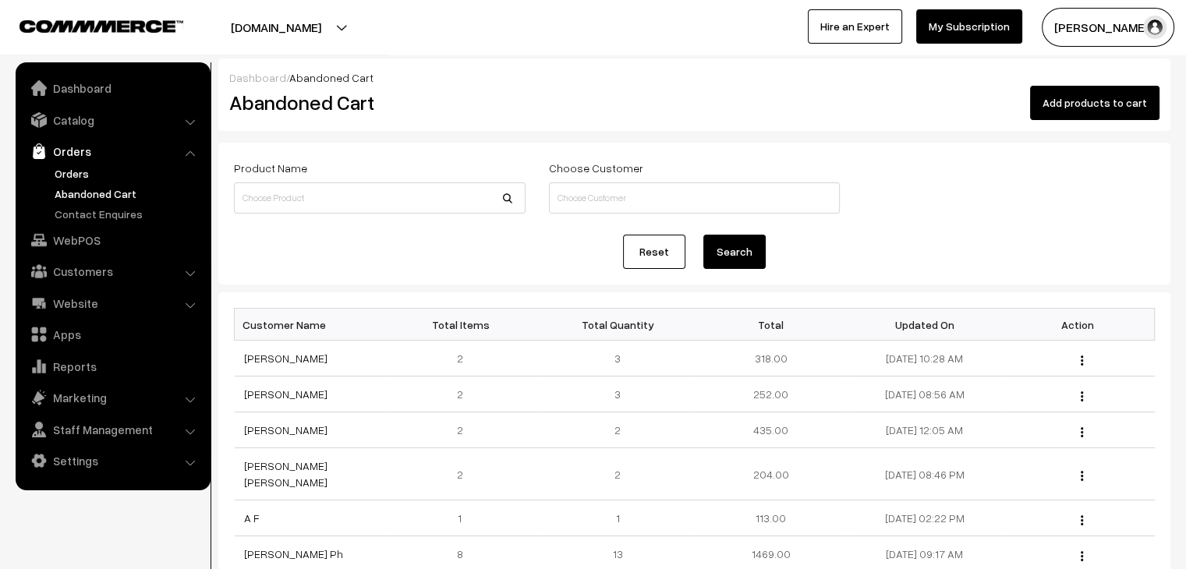
click at [56, 172] on link "Orders" at bounding box center [128, 173] width 154 height 16
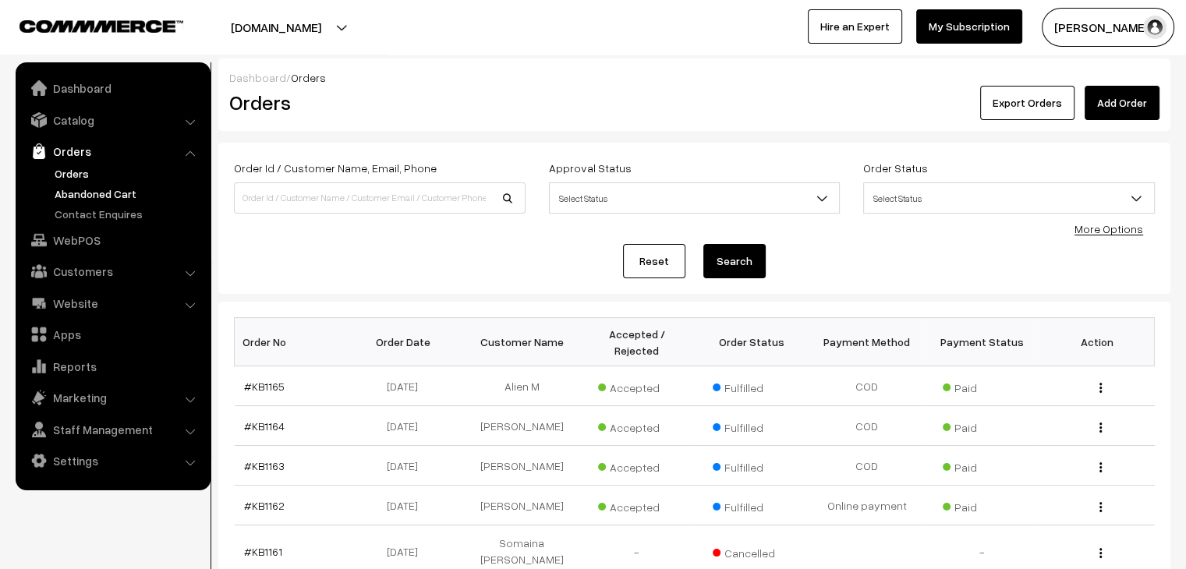
click at [102, 188] on link "Abandoned Cart" at bounding box center [128, 194] width 154 height 16
click at [97, 197] on link "Abandoned Cart" at bounding box center [128, 194] width 154 height 16
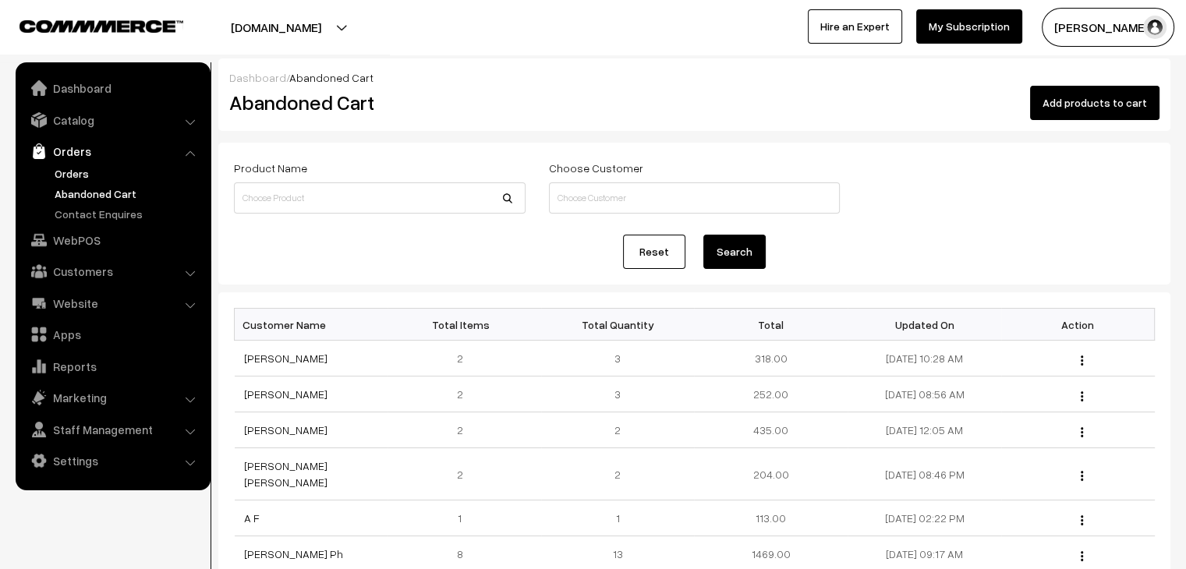
click at [81, 179] on link "Orders" at bounding box center [128, 173] width 154 height 16
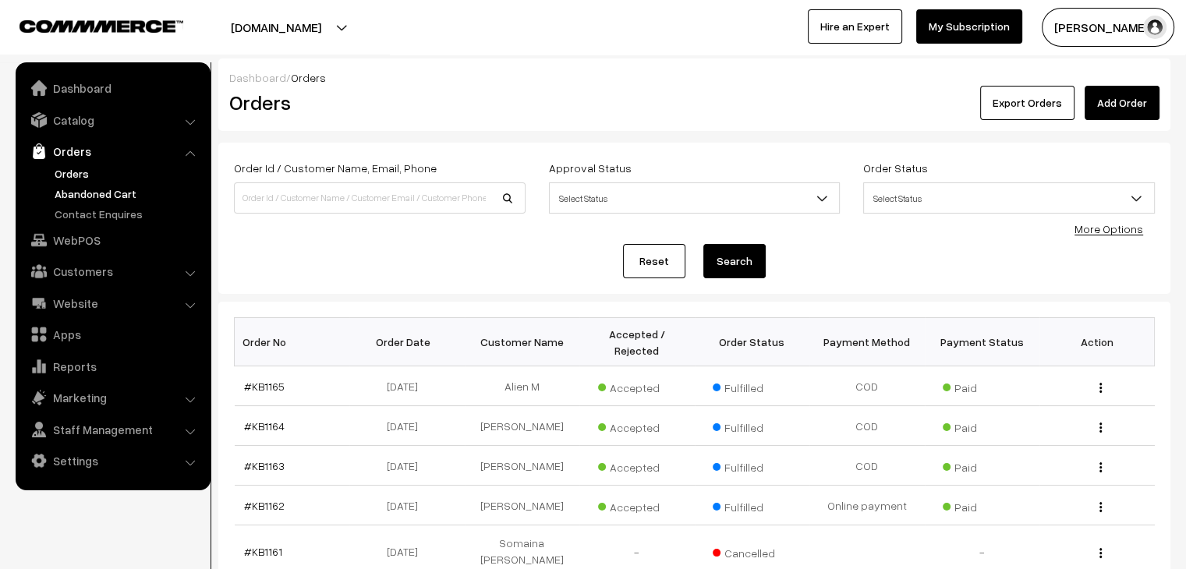
click at [105, 194] on link "Abandoned Cart" at bounding box center [128, 194] width 154 height 16
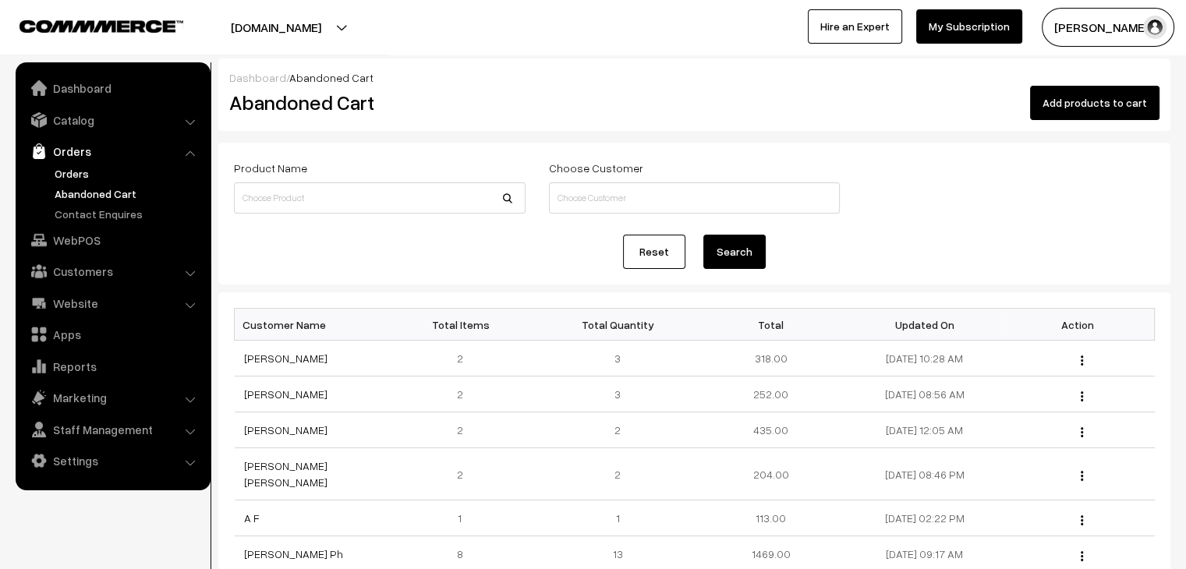
click at [84, 172] on link "Orders" at bounding box center [128, 173] width 154 height 16
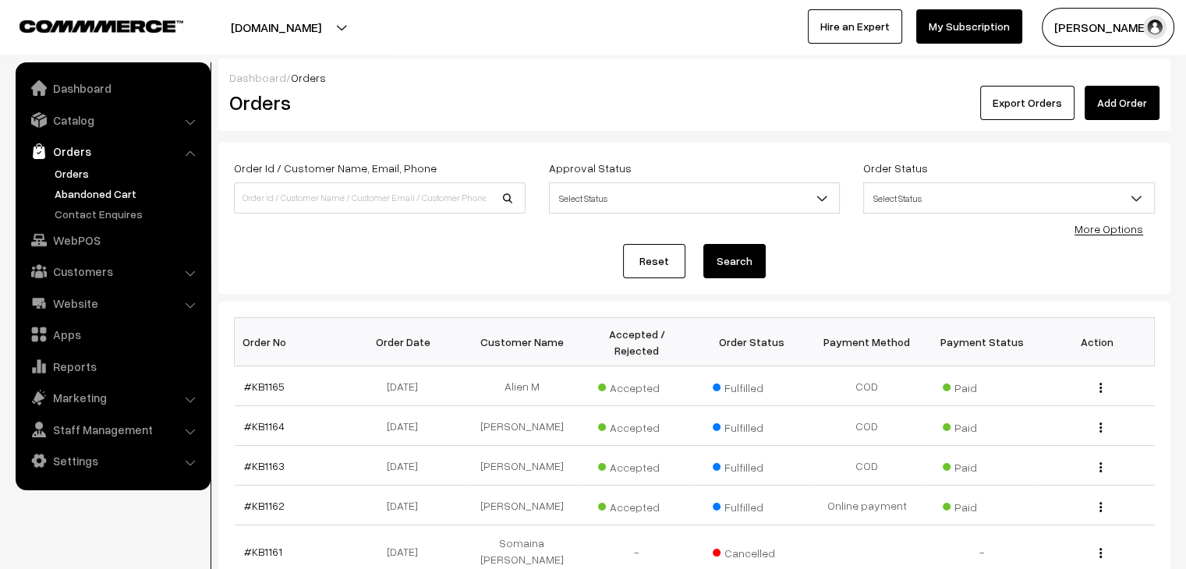
click at [121, 191] on link "Abandoned Cart" at bounding box center [128, 194] width 154 height 16
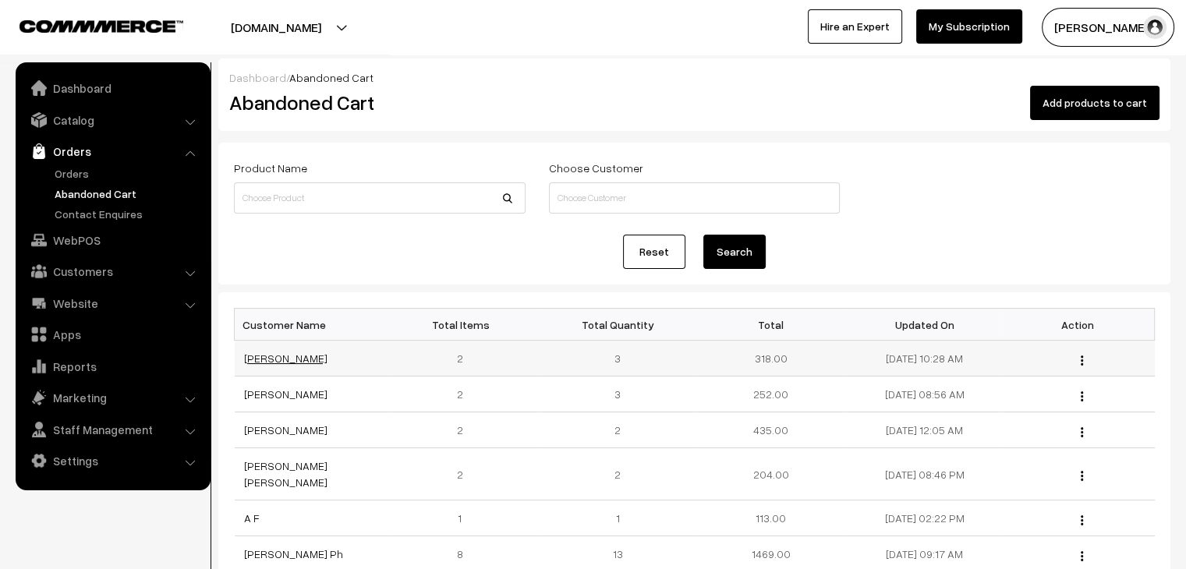
click at [278, 363] on link "[PERSON_NAME]" at bounding box center [285, 358] width 83 height 13
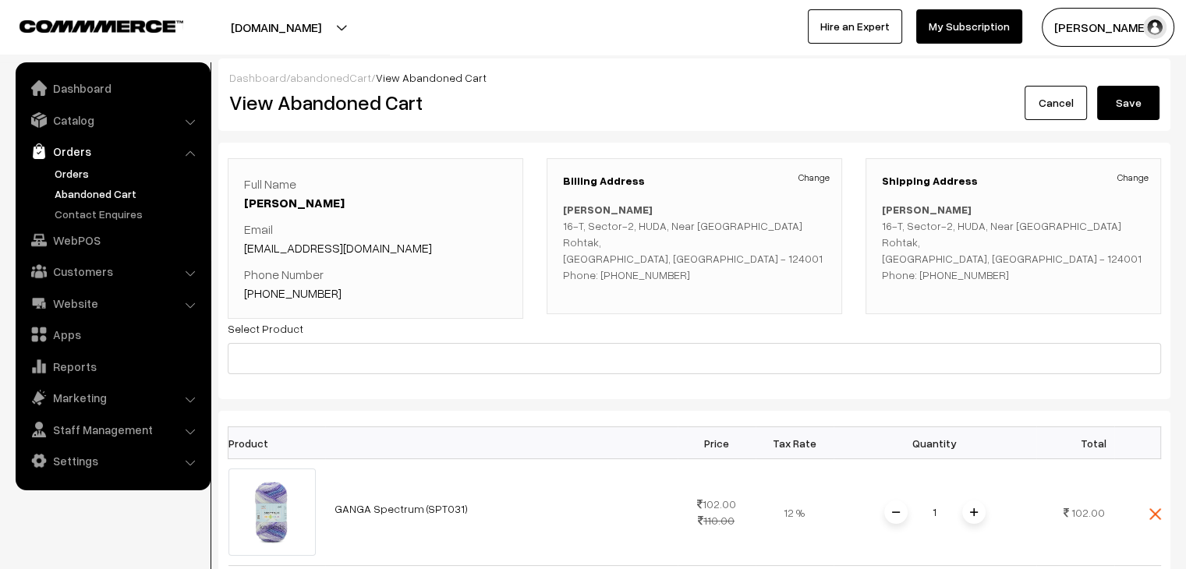
click at [101, 175] on link "Orders" at bounding box center [128, 173] width 154 height 16
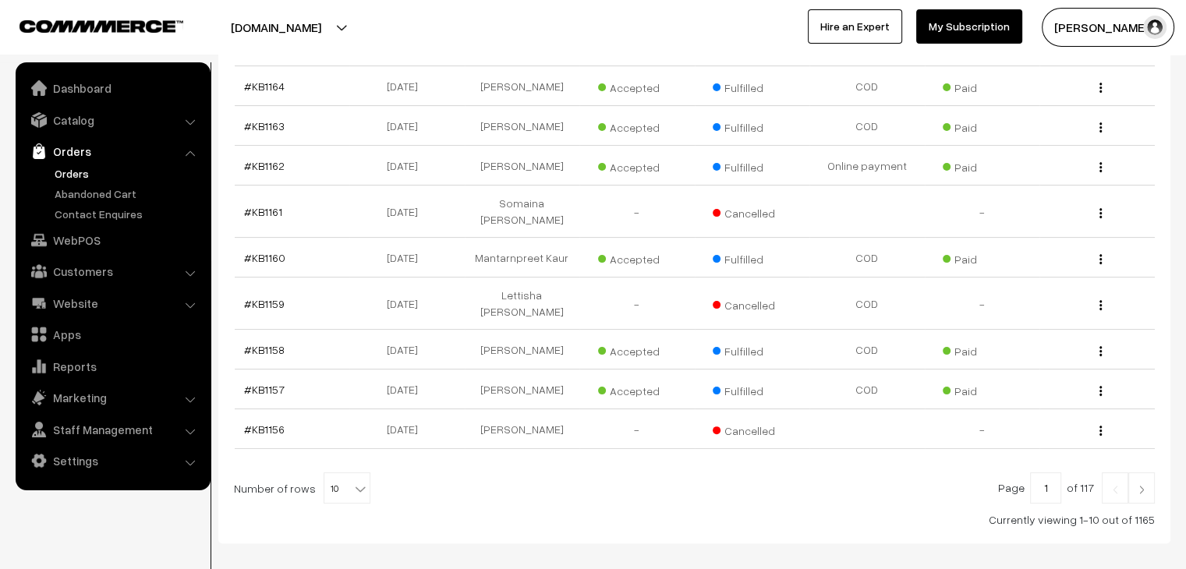
scroll to position [385, 0]
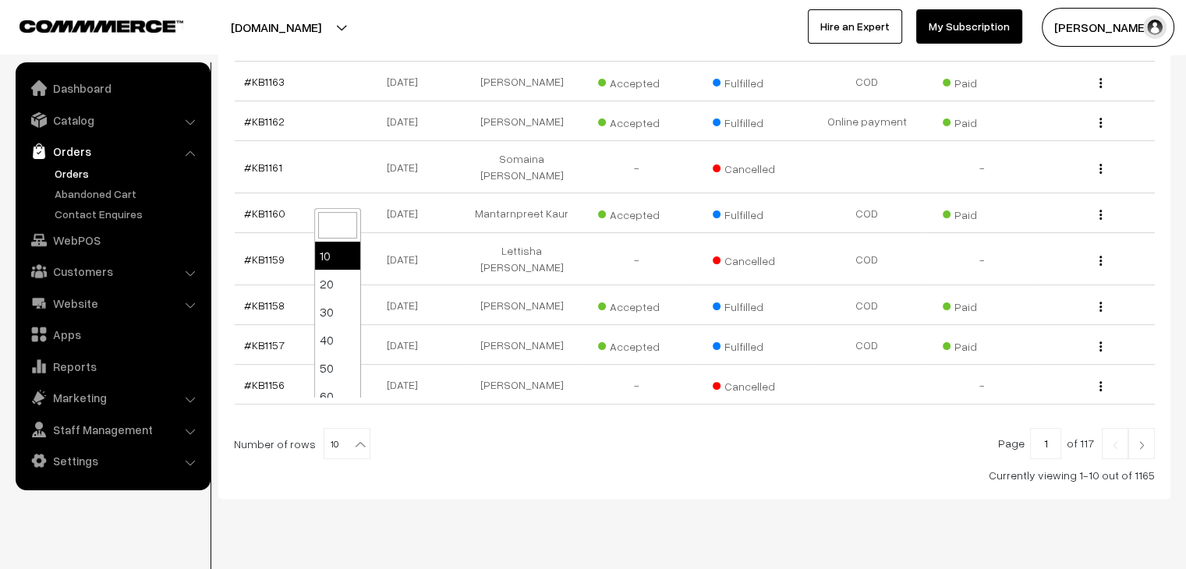
click at [353, 437] on b at bounding box center [361, 445] width 16 height 16
select select "100"
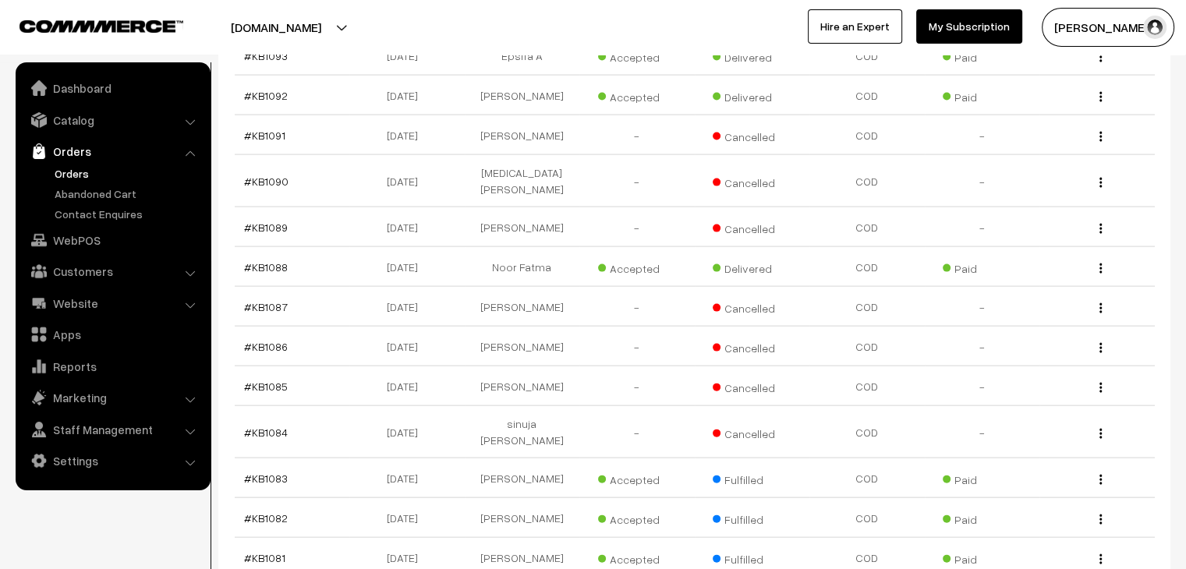
scroll to position [3362, 0]
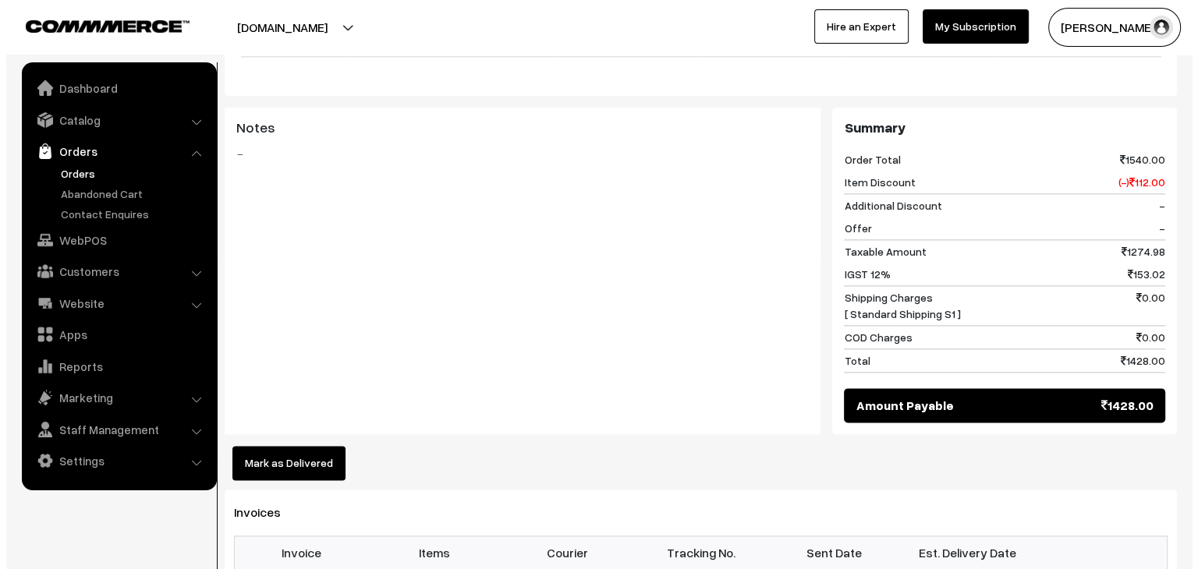
scroll to position [1978, 0]
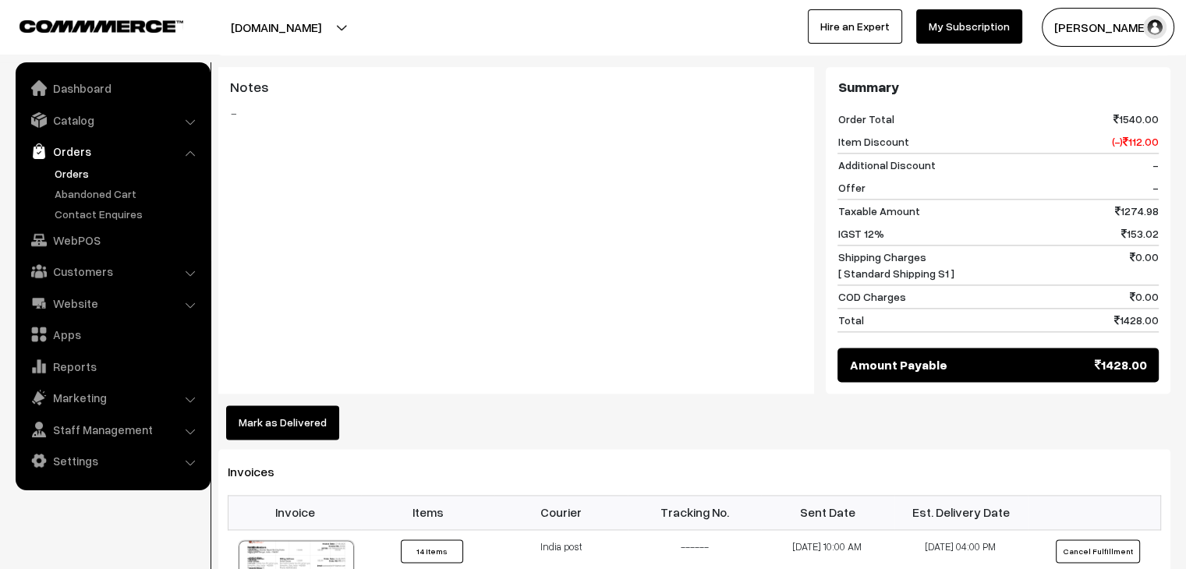
click at [301, 406] on button "Mark as Delivered" at bounding box center [282, 423] width 113 height 34
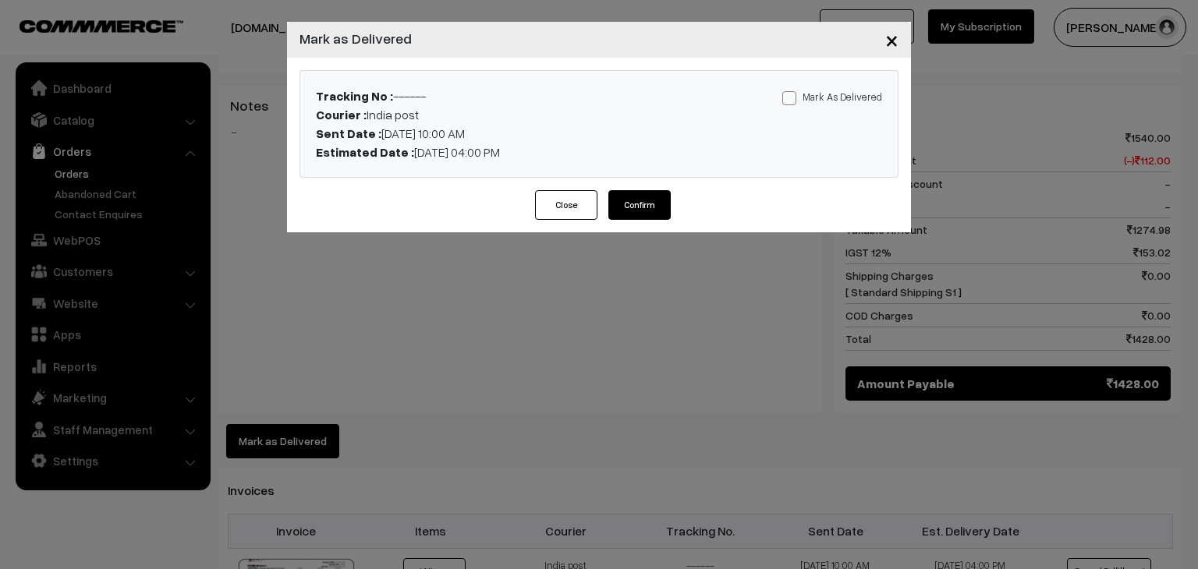
click at [824, 100] on label "Mark As Delivered" at bounding box center [832, 96] width 100 height 17
click at [792, 100] on input "Mark As Delivered" at bounding box center [787, 95] width 10 height 10
checkbox input "true"
click at [626, 207] on button "Confirm" at bounding box center [639, 205] width 62 height 30
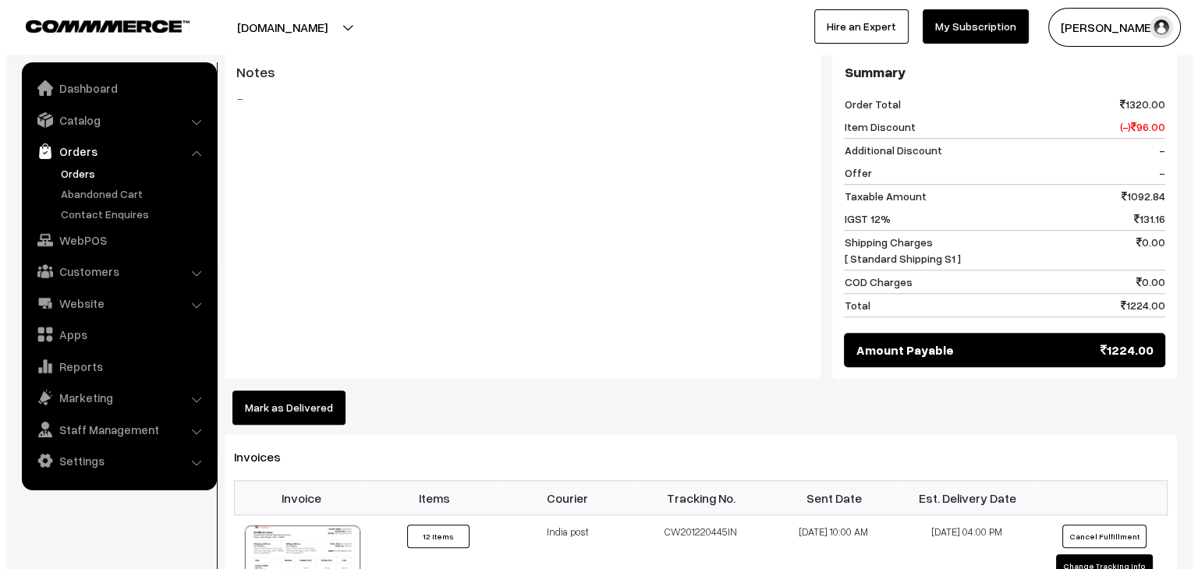
scroll to position [1150, 0]
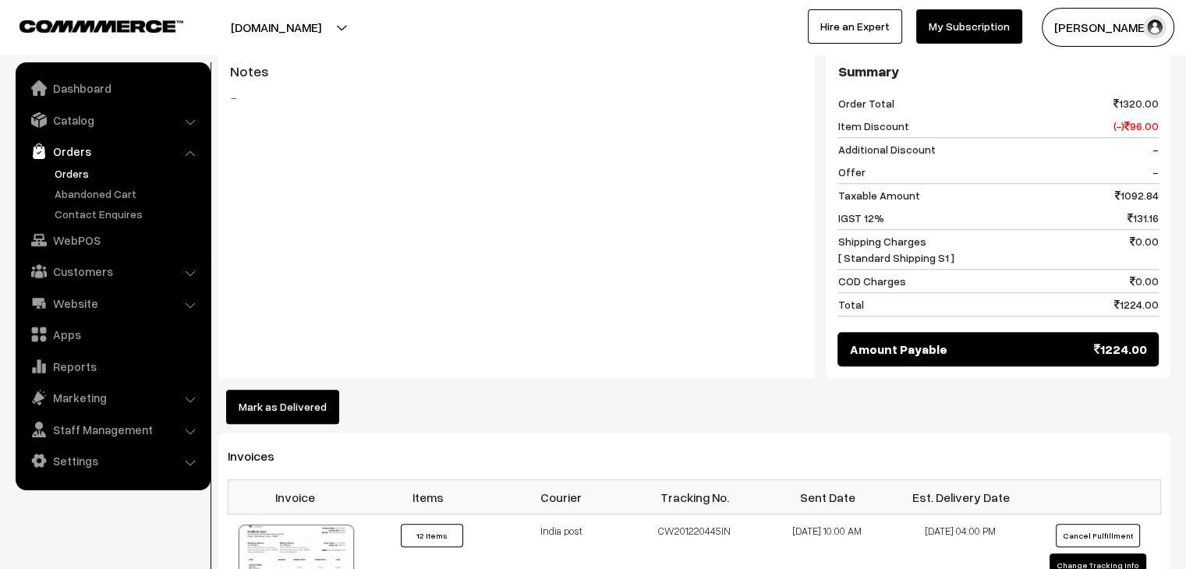
click at [289, 390] on button "Mark as Delivered" at bounding box center [282, 407] width 113 height 34
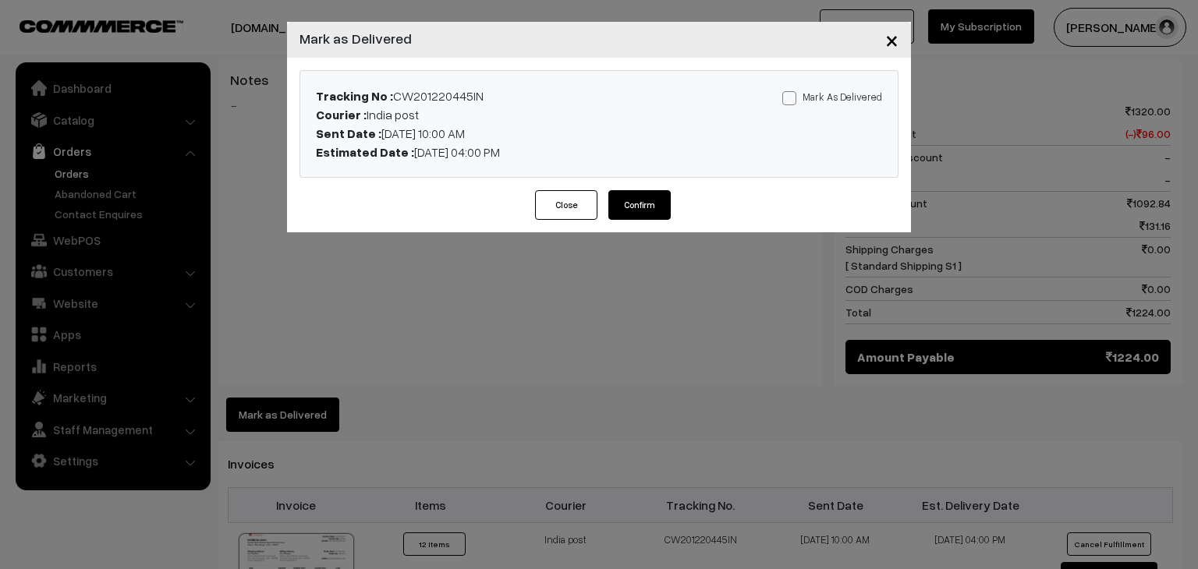
click at [822, 101] on label "Mark As Delivered" at bounding box center [832, 96] width 100 height 17
click at [792, 101] on input "Mark As Delivered" at bounding box center [787, 95] width 10 height 10
checkbox input "true"
click at [640, 207] on button "Confirm" at bounding box center [639, 205] width 62 height 30
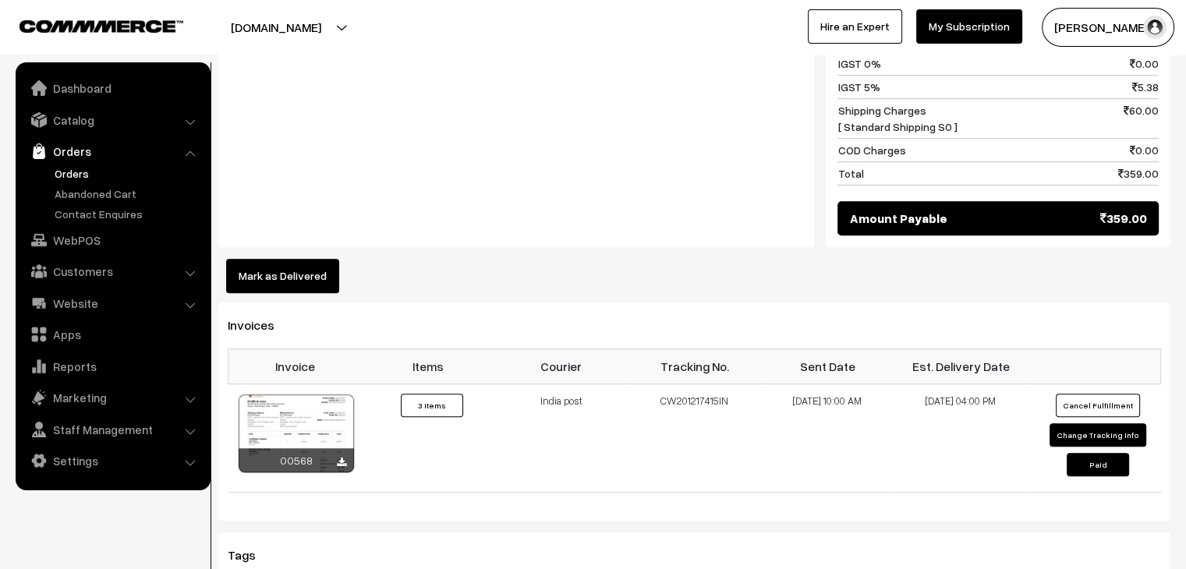
click at [300, 259] on button "Mark as Delivered" at bounding box center [282, 276] width 113 height 34
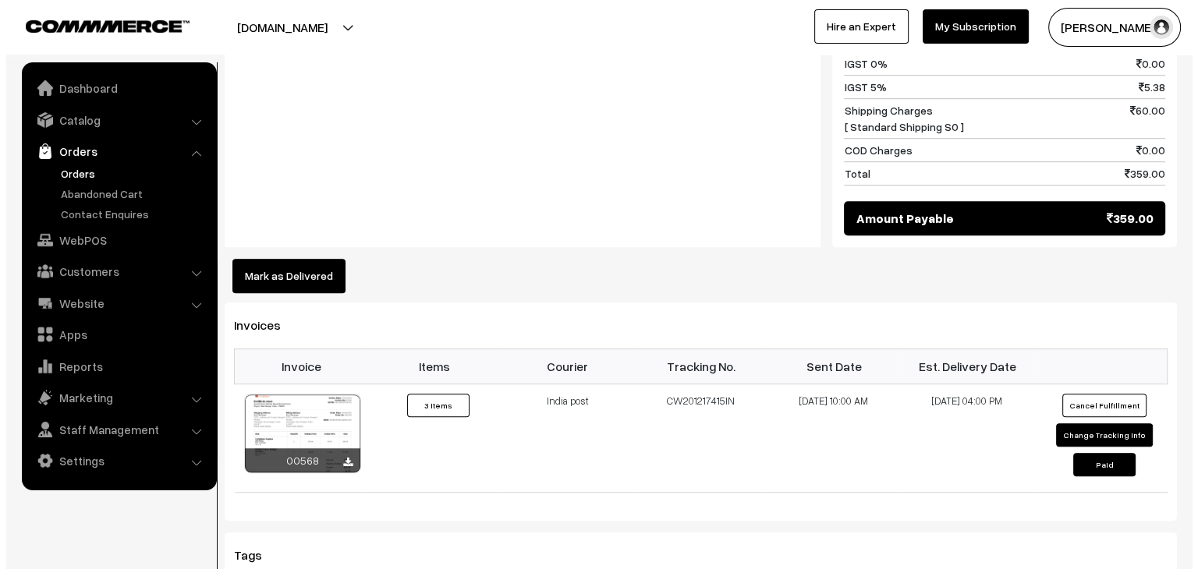
scroll to position [903, 0]
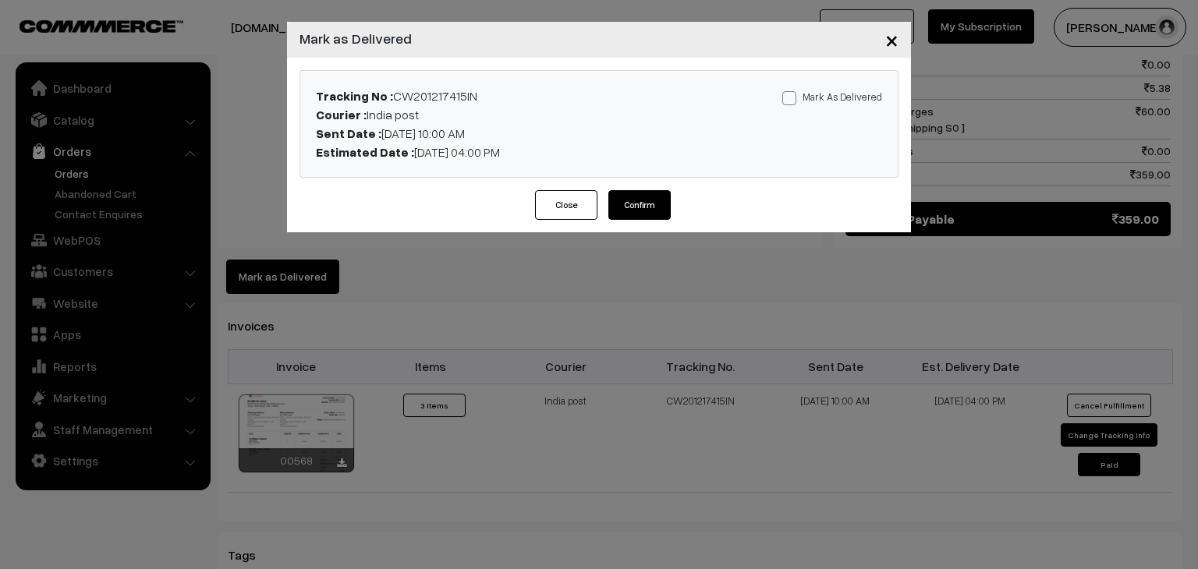
click at [838, 98] on label "Mark As Delivered" at bounding box center [832, 96] width 100 height 17
click at [792, 98] on input "Mark As Delivered" at bounding box center [787, 95] width 10 height 10
checkbox input "true"
click at [636, 194] on button "Confirm" at bounding box center [639, 205] width 62 height 30
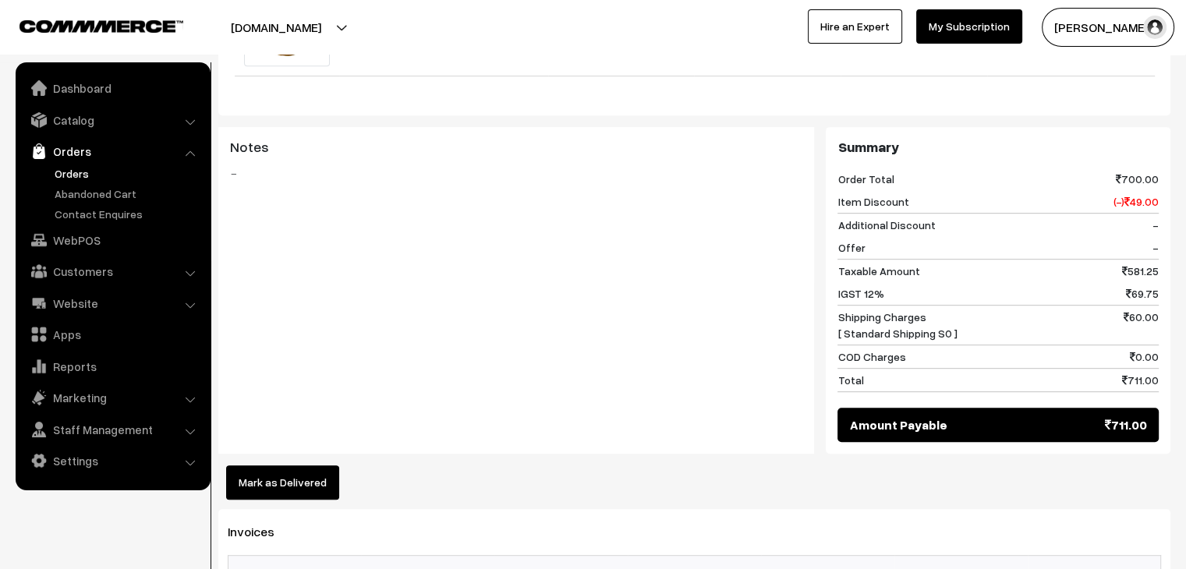
scroll to position [724, 0]
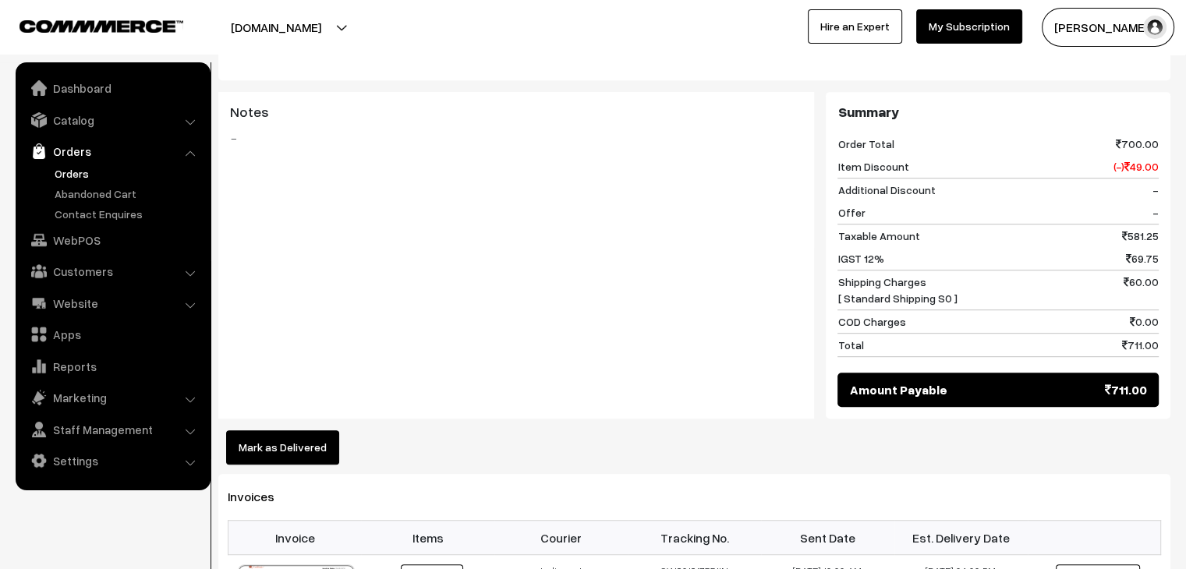
click at [278, 431] on button "Mark as Delivered" at bounding box center [282, 448] width 113 height 34
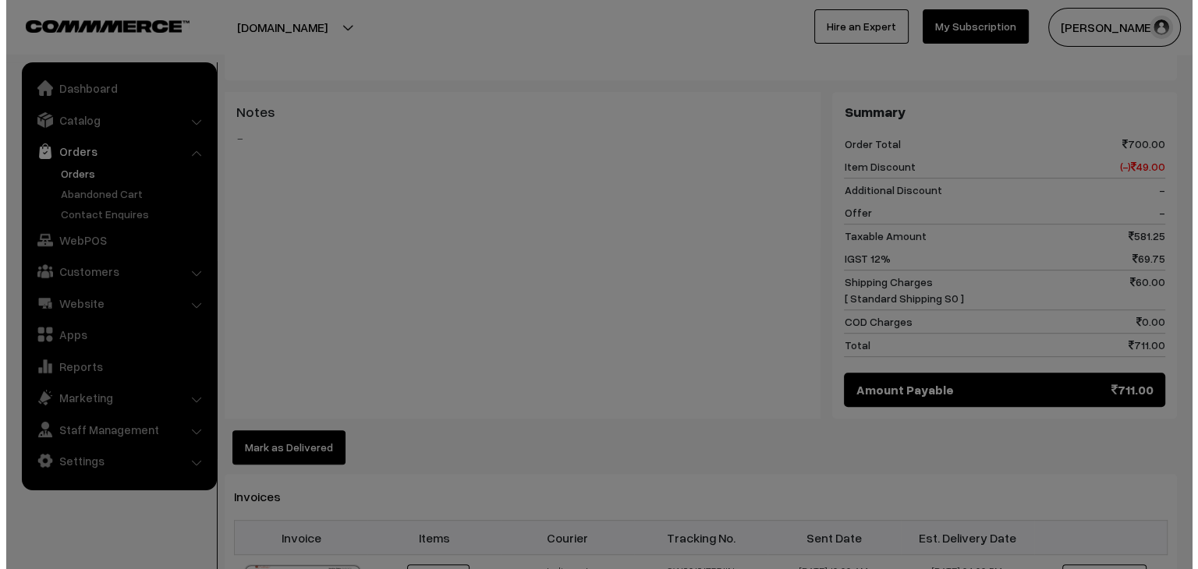
scroll to position [725, 0]
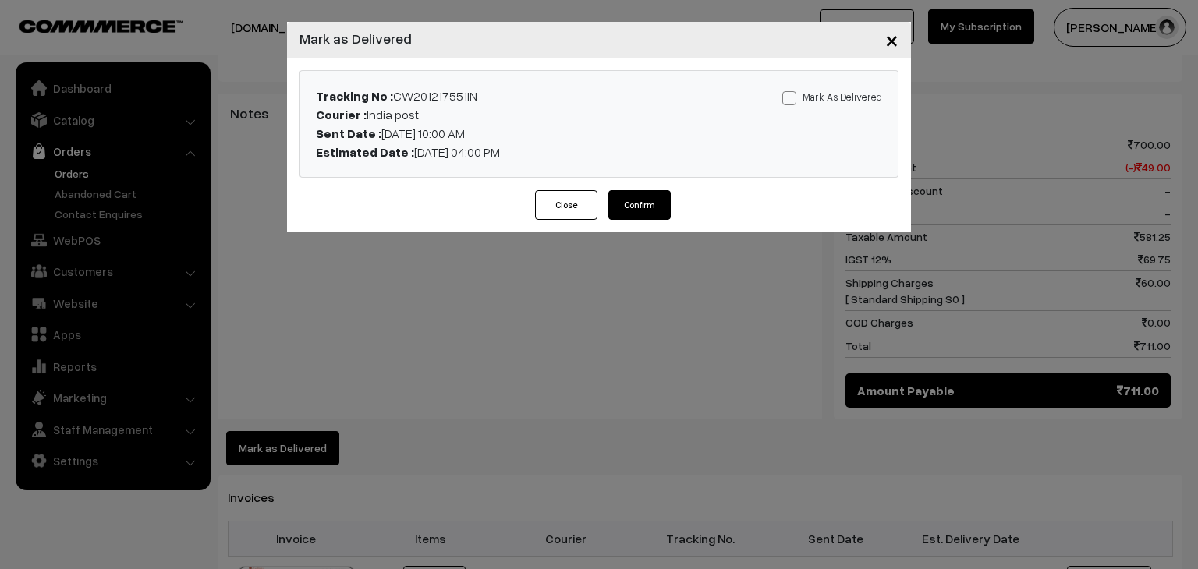
click at [831, 90] on label "Mark As Delivered" at bounding box center [832, 96] width 100 height 17
click at [792, 90] on input "Mark As Delivered" at bounding box center [787, 95] width 10 height 10
checkbox input "true"
click at [640, 191] on button "Confirm" at bounding box center [639, 205] width 62 height 30
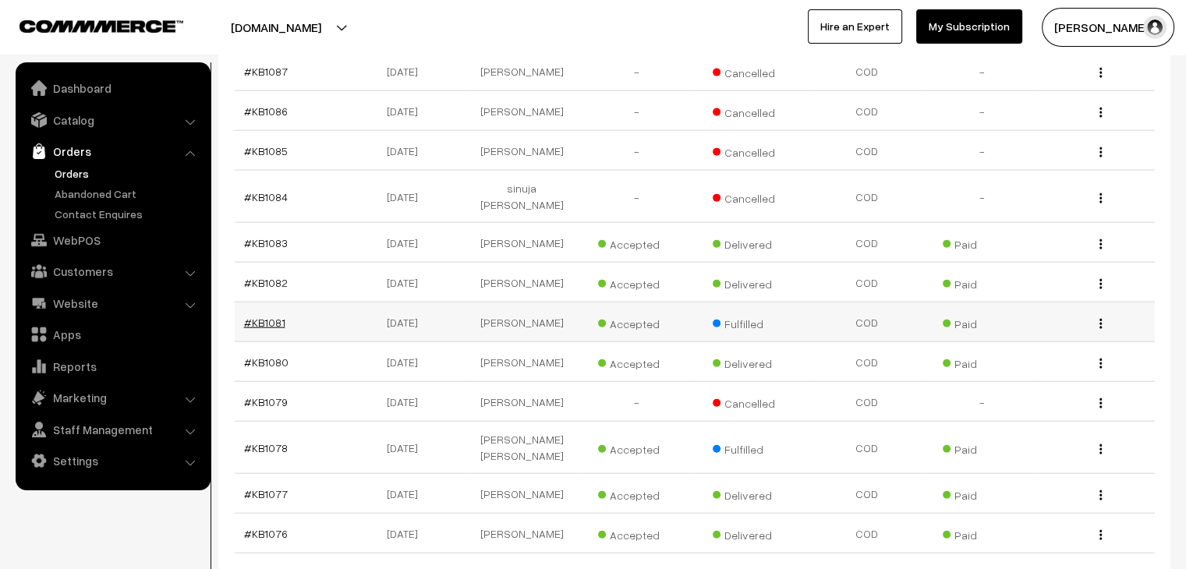
click at [245, 316] on link "#KB1081" at bounding box center [264, 322] width 41 height 13
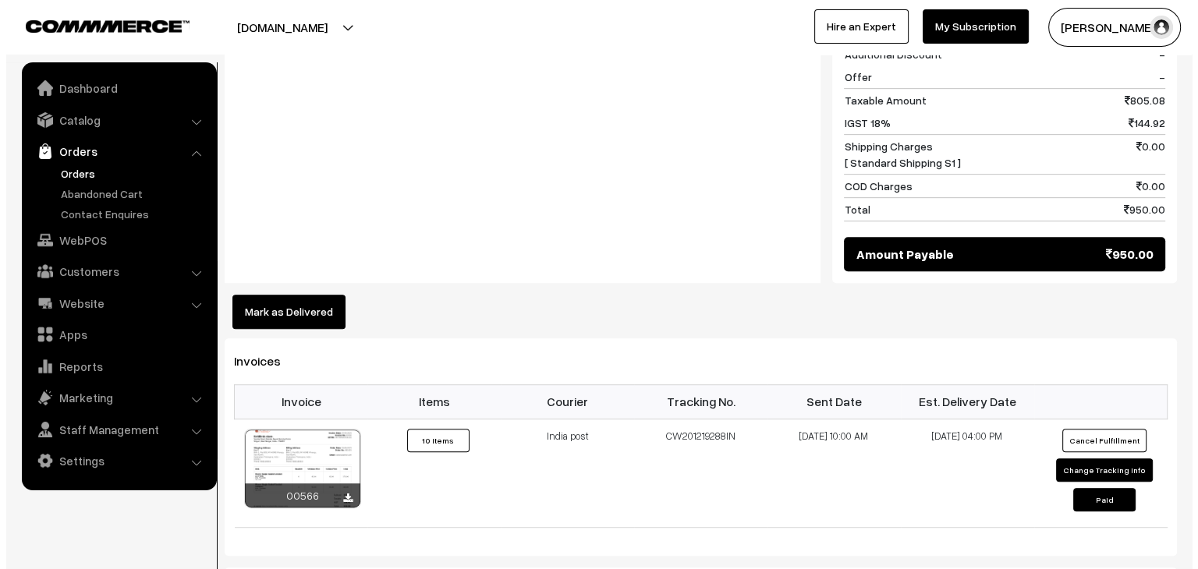
scroll to position [770, 0]
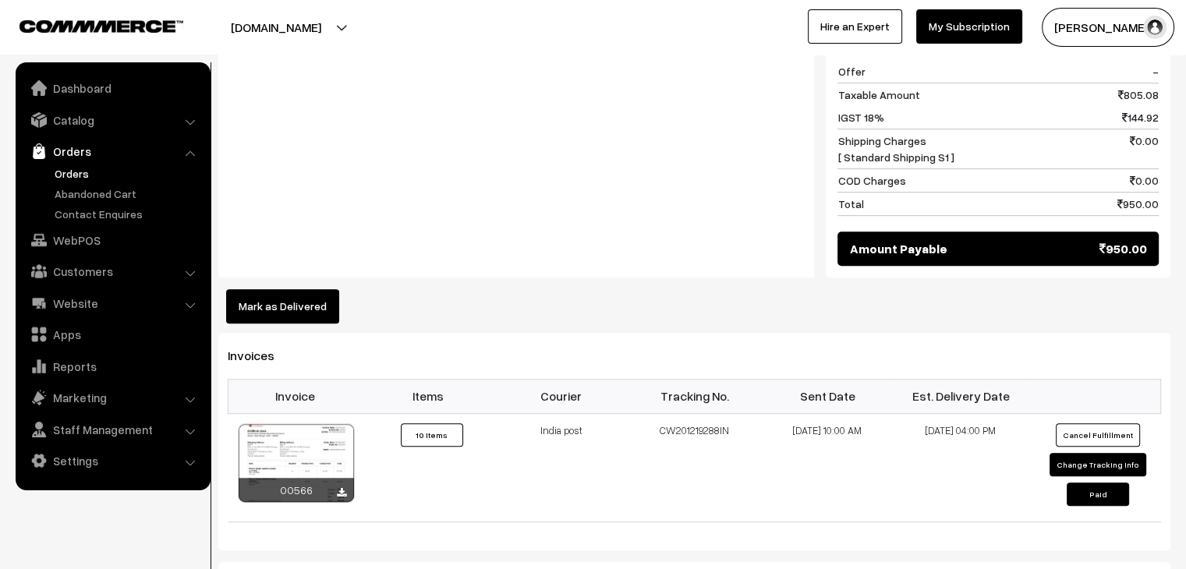
click at [280, 324] on button "Mark as Delivered" at bounding box center [282, 306] width 113 height 34
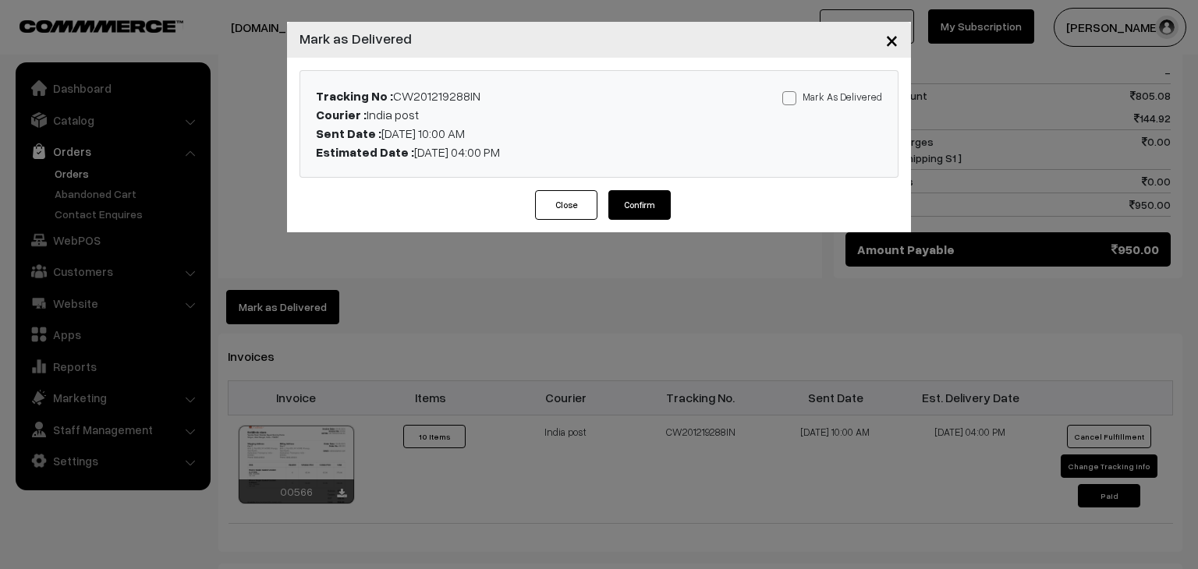
click at [812, 96] on label "Mark As Delivered" at bounding box center [832, 96] width 100 height 17
click at [792, 96] on input "Mark As Delivered" at bounding box center [787, 95] width 10 height 10
checkbox input "true"
click at [631, 195] on button "Confirm" at bounding box center [639, 205] width 62 height 30
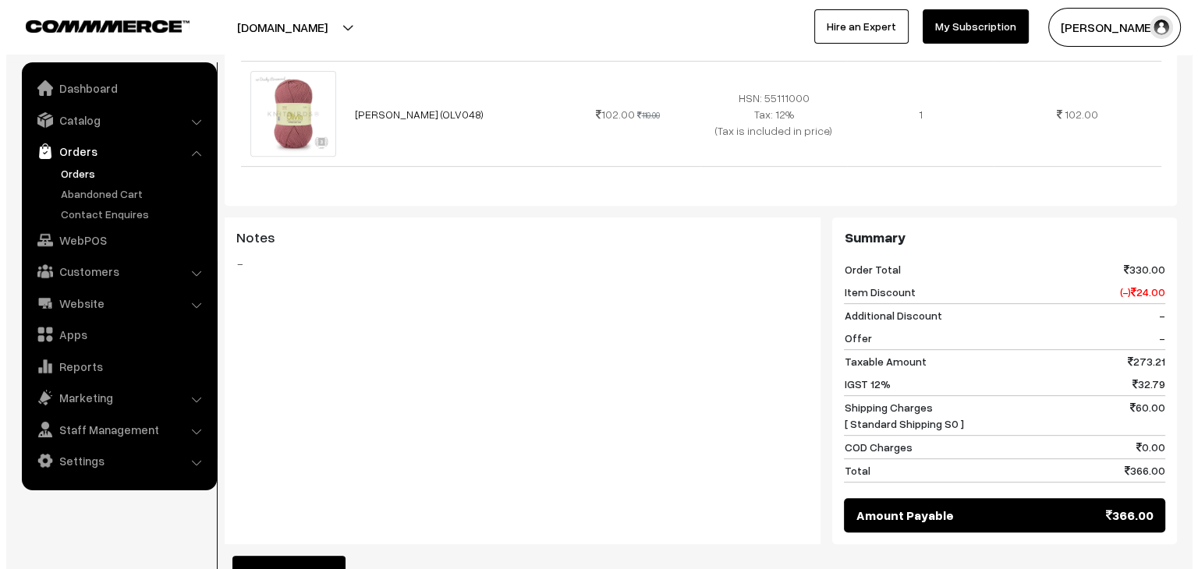
scroll to position [604, 0]
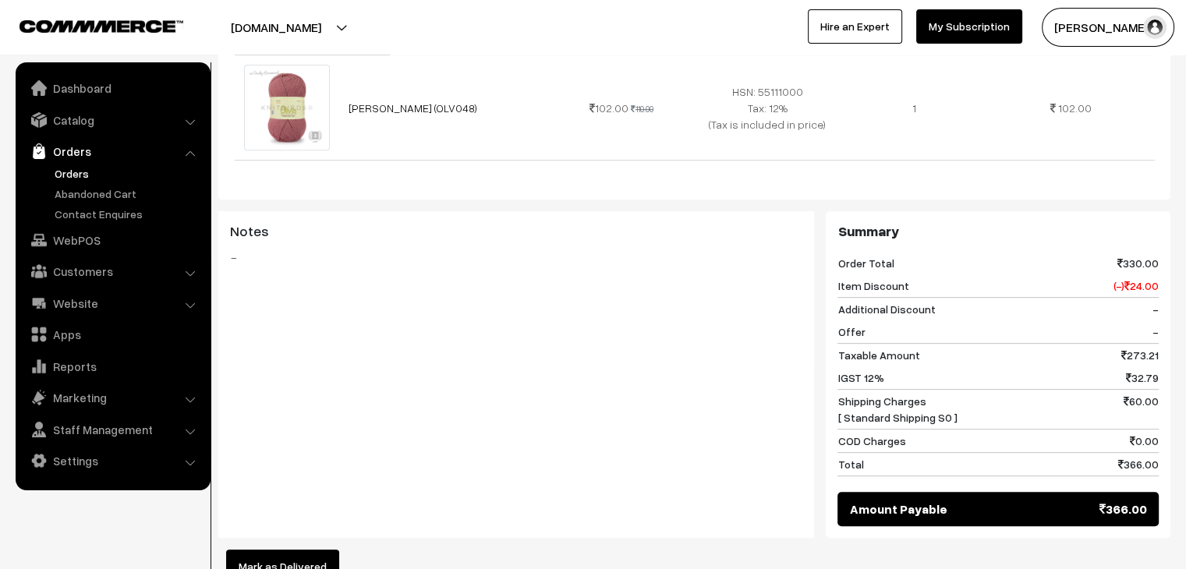
click at [273, 550] on button "Mark as Delivered" at bounding box center [282, 567] width 113 height 34
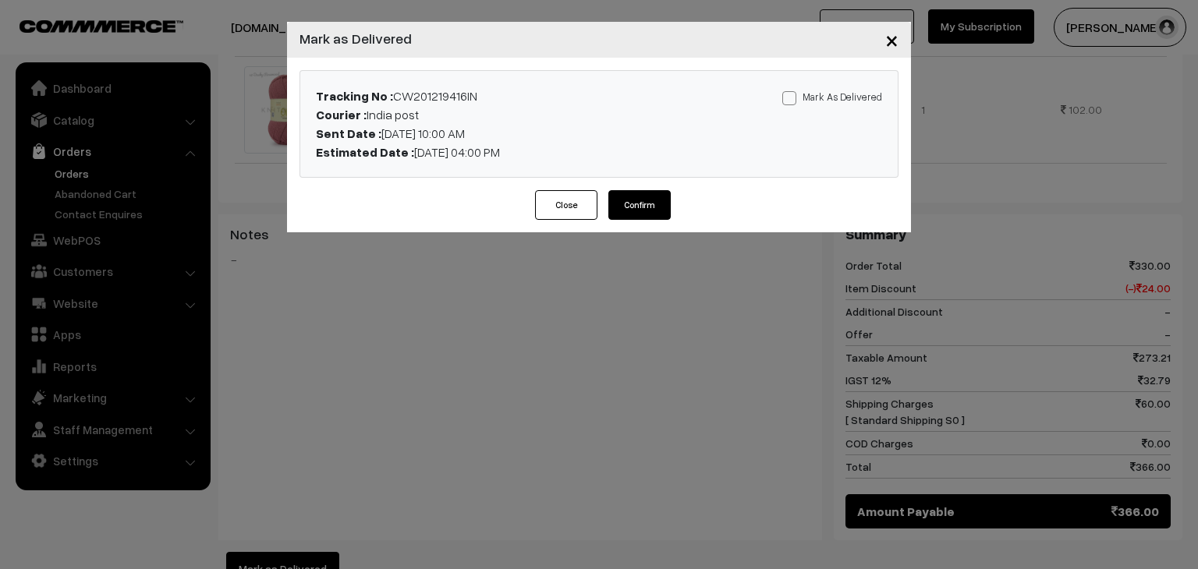
click at [807, 91] on label "Mark As Delivered" at bounding box center [832, 96] width 100 height 17
click at [792, 91] on input "Mark As Delivered" at bounding box center [787, 95] width 10 height 10
checkbox input "true"
click at [636, 201] on button "Confirm" at bounding box center [639, 205] width 62 height 30
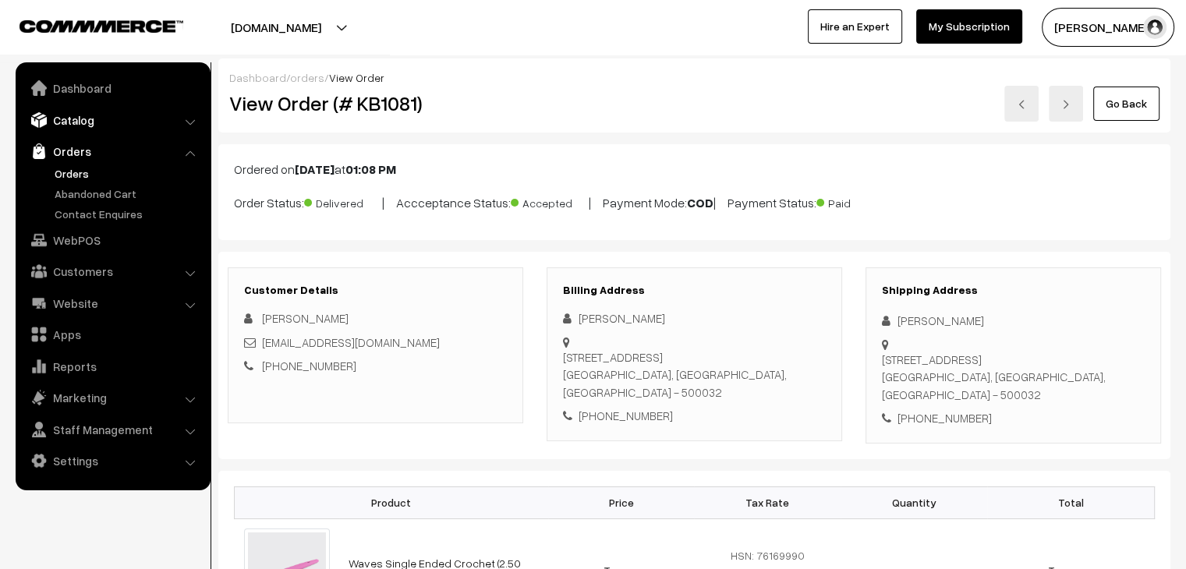
click at [78, 130] on link "Catalog" at bounding box center [112, 120] width 186 height 28
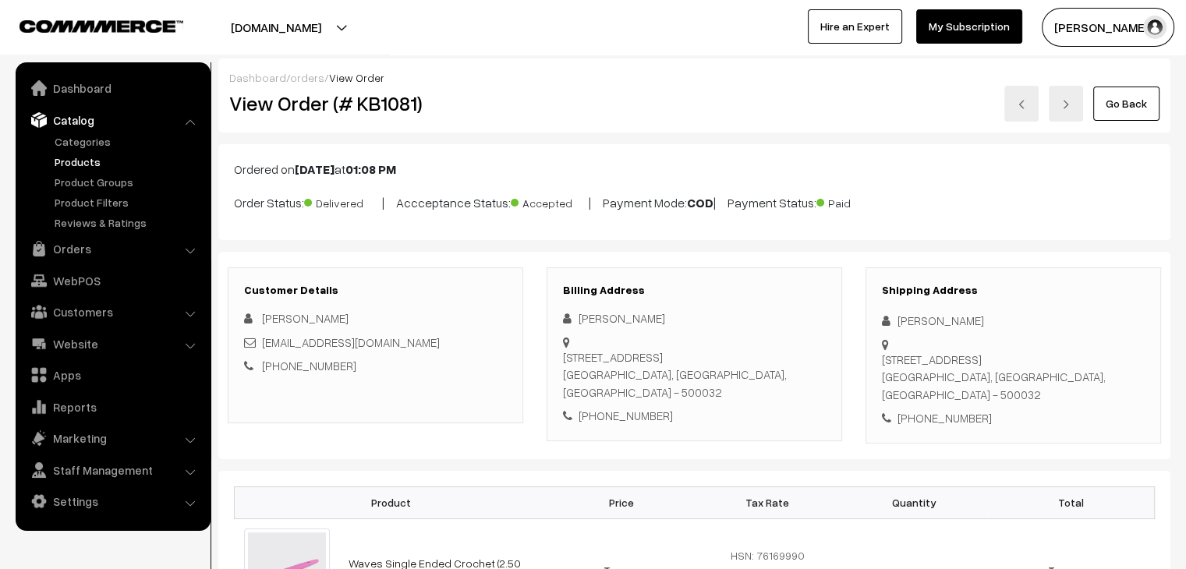
click at [75, 166] on link "Products" at bounding box center [128, 162] width 154 height 16
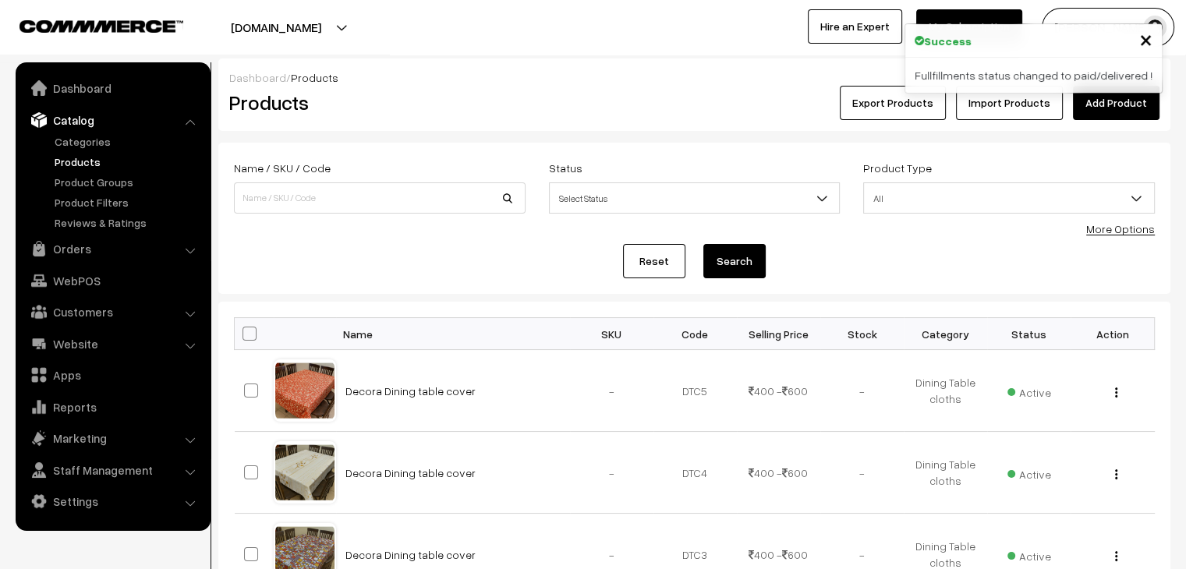
click at [73, 159] on link "Products" at bounding box center [128, 162] width 154 height 16
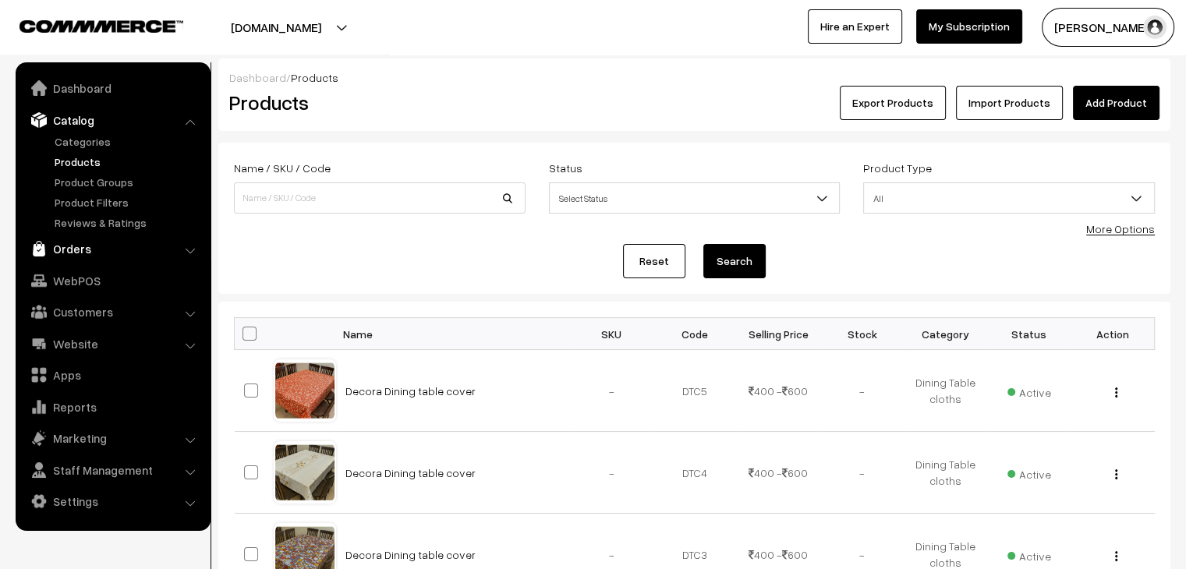
click at [96, 252] on link "Orders" at bounding box center [112, 249] width 186 height 28
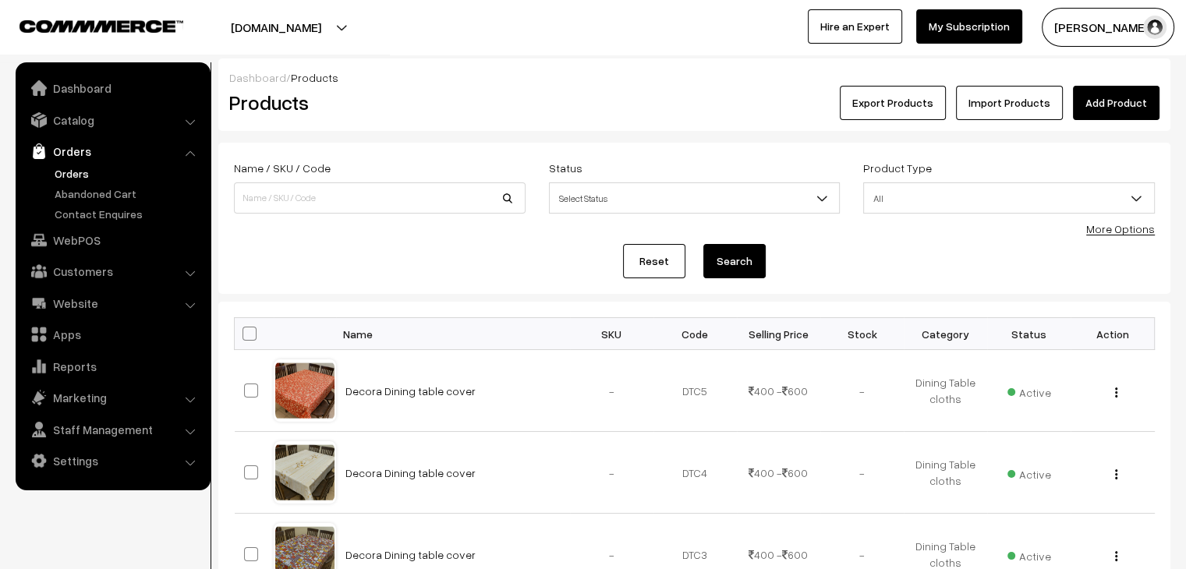
click at [81, 172] on link "Orders" at bounding box center [128, 173] width 154 height 16
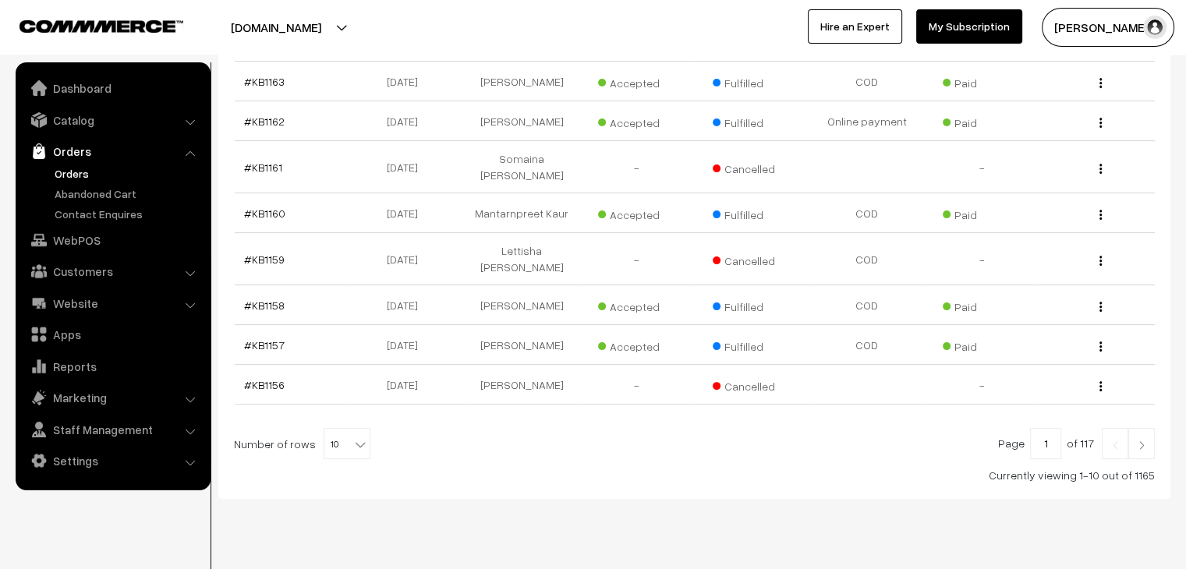
scroll to position [384, 0]
click at [340, 430] on span "10" at bounding box center [346, 445] width 45 height 31
select select "100"
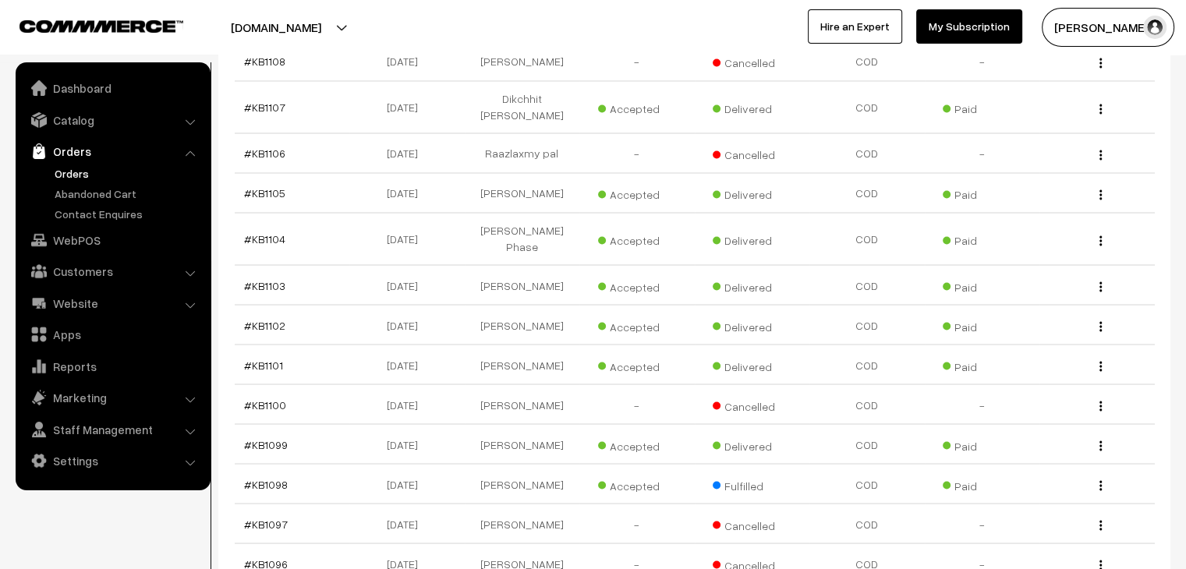
scroll to position [2678, 0]
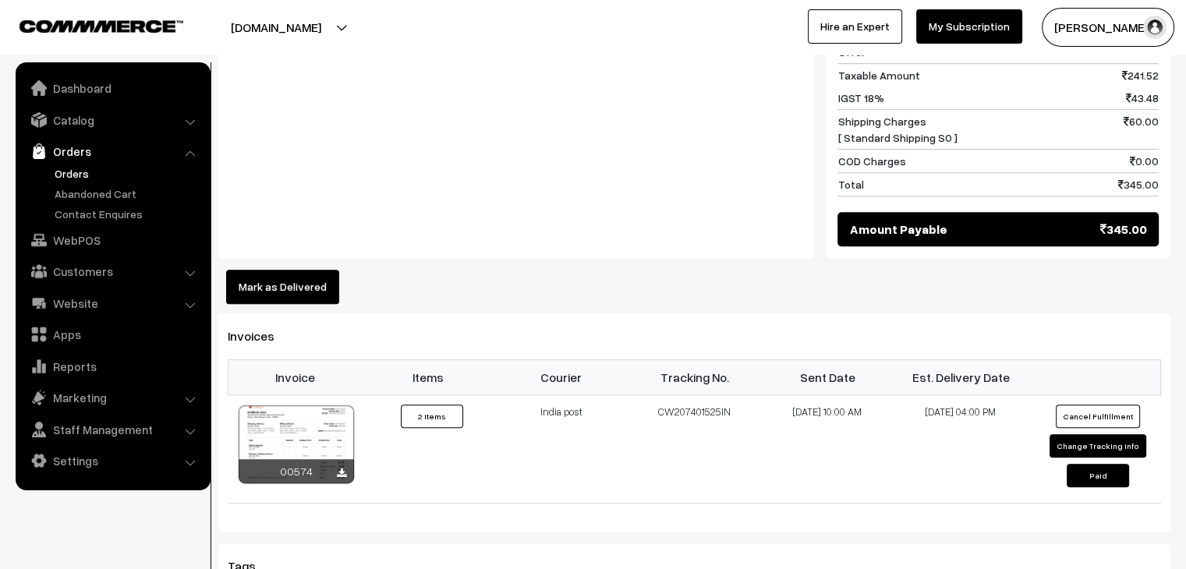
scroll to position [824, 0]
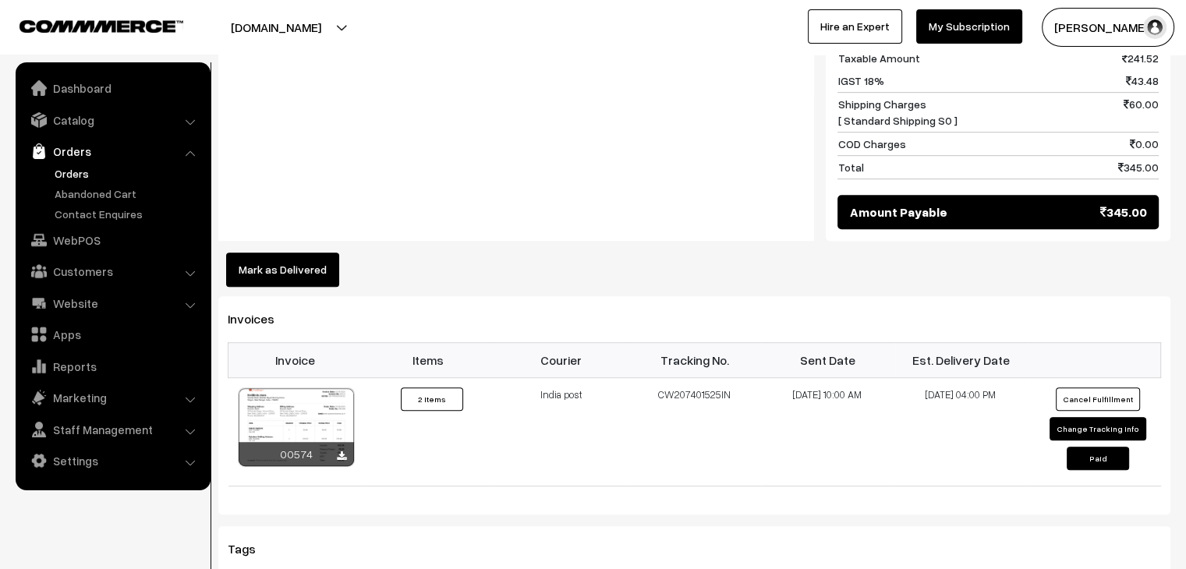
click at [296, 287] on button "Mark as Delivered" at bounding box center [282, 270] width 113 height 34
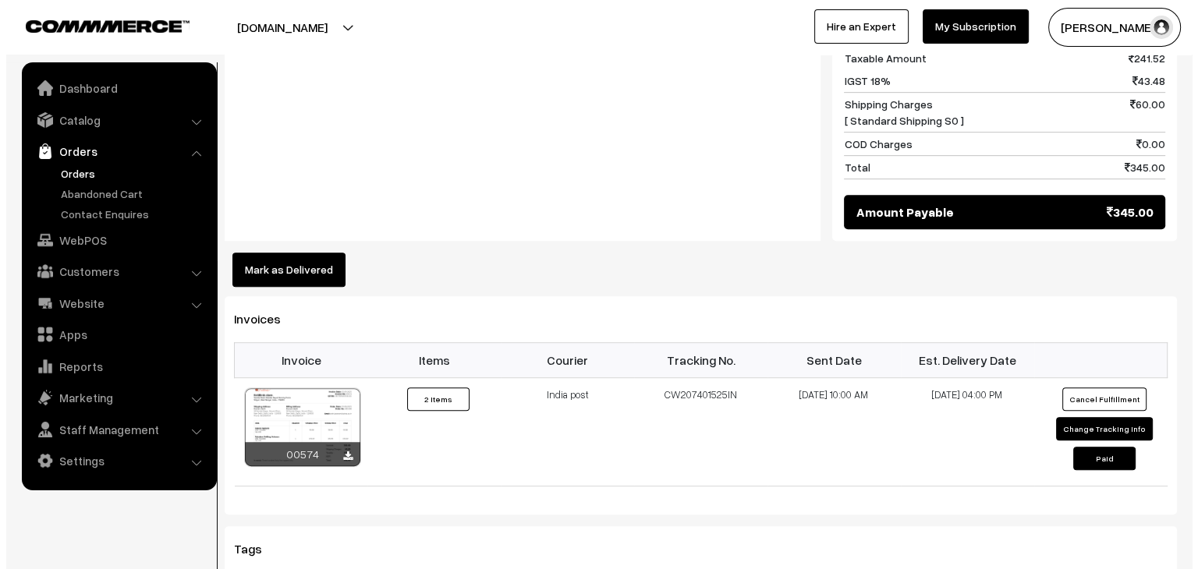
scroll to position [824, 0]
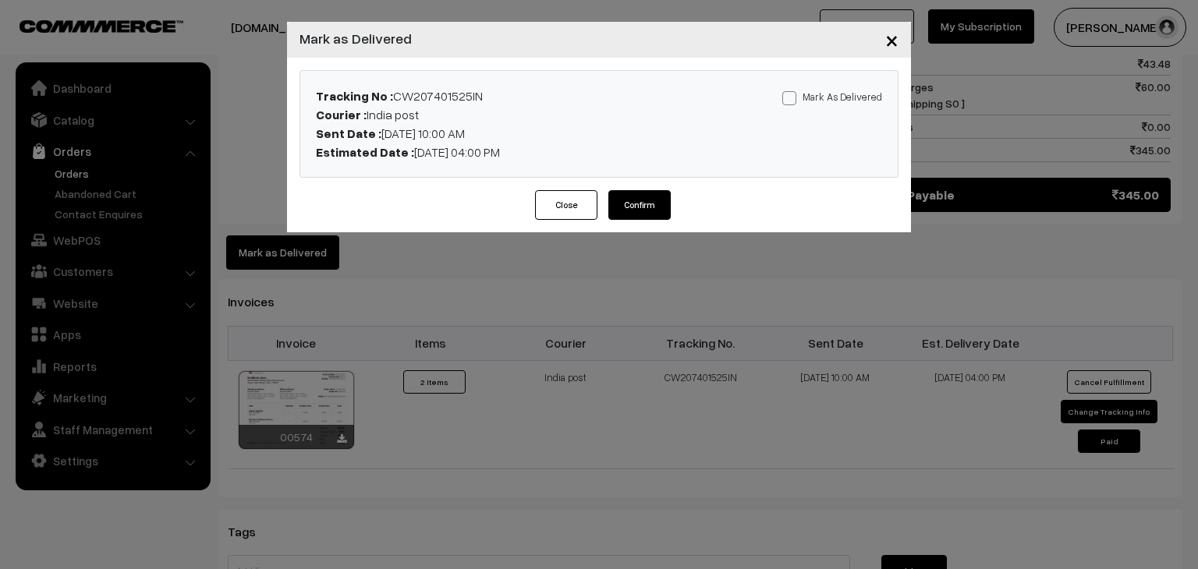
click at [835, 102] on label "Mark As Delivered" at bounding box center [832, 96] width 100 height 17
click at [792, 101] on input "Mark As Delivered" at bounding box center [787, 95] width 10 height 10
checkbox input "true"
click at [645, 210] on button "Confirm" at bounding box center [639, 205] width 62 height 30
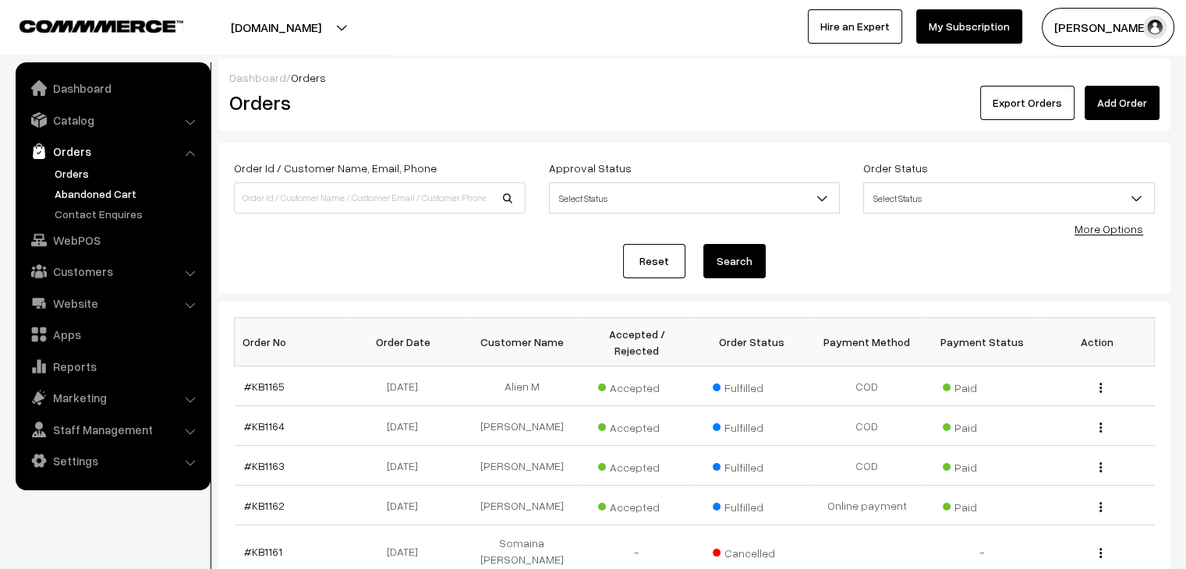
click at [109, 199] on link "Abandoned Cart" at bounding box center [128, 194] width 154 height 16
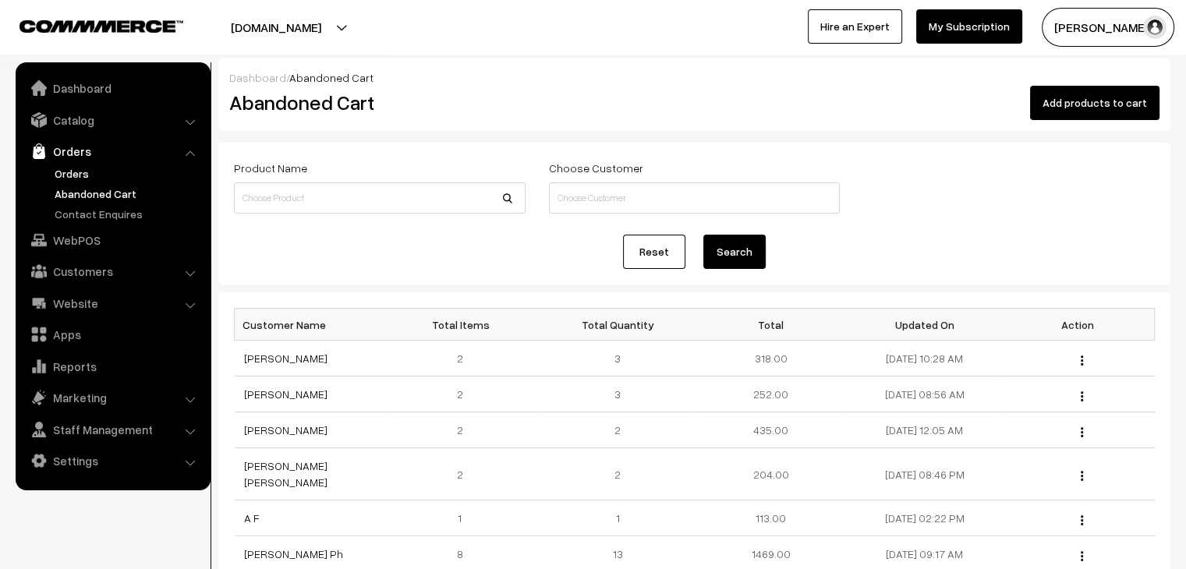
click at [91, 166] on link "Orders" at bounding box center [128, 173] width 154 height 16
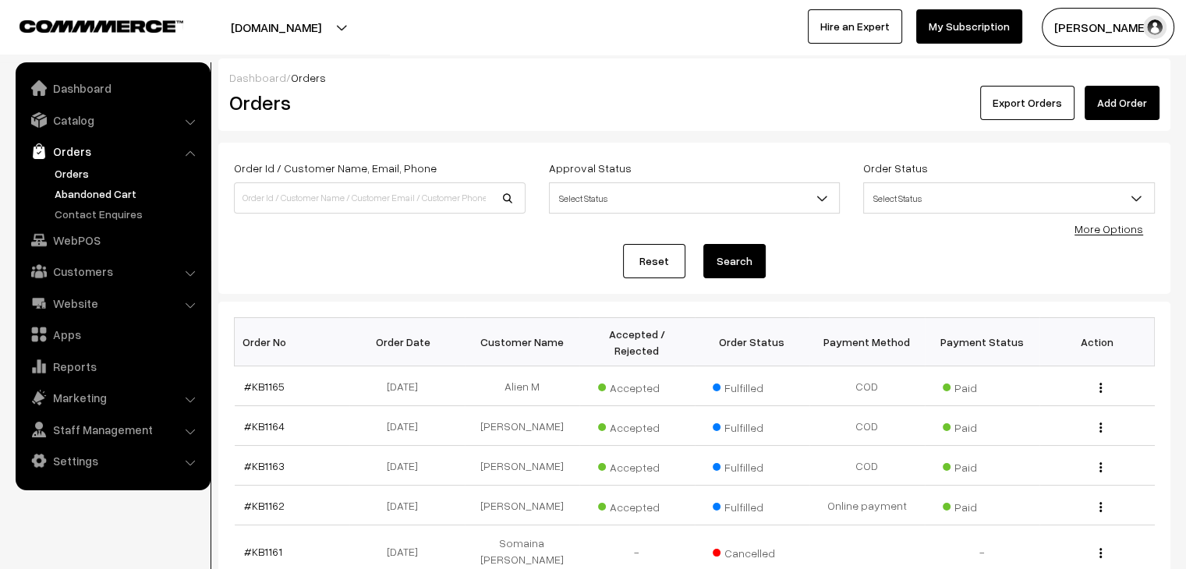
click at [126, 186] on link "Abandoned Cart" at bounding box center [128, 194] width 154 height 16
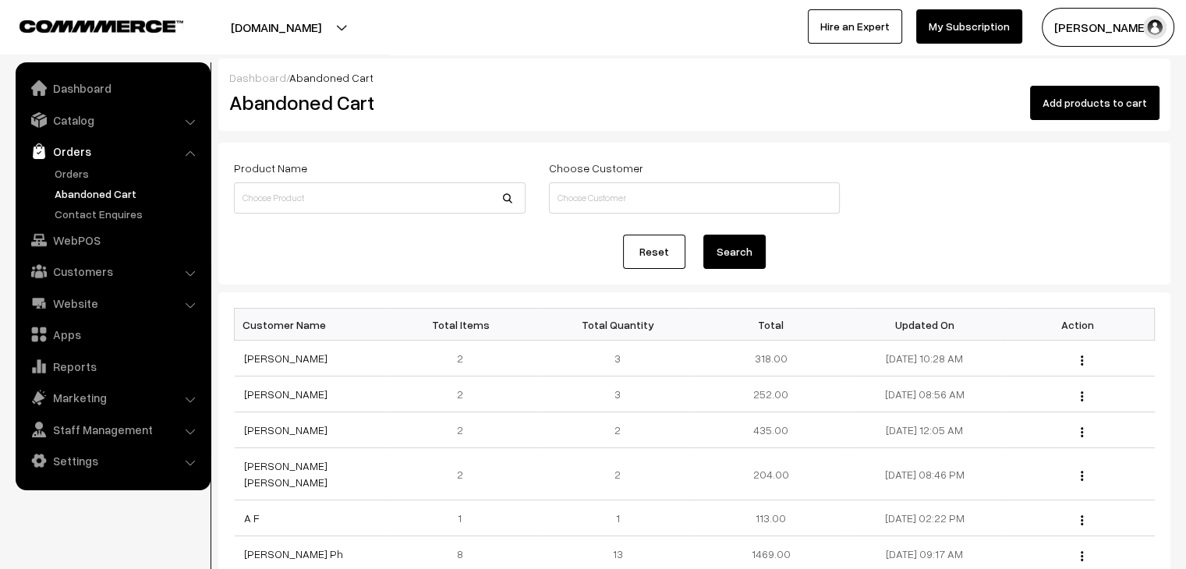
click at [97, 167] on link "Orders" at bounding box center [128, 173] width 154 height 16
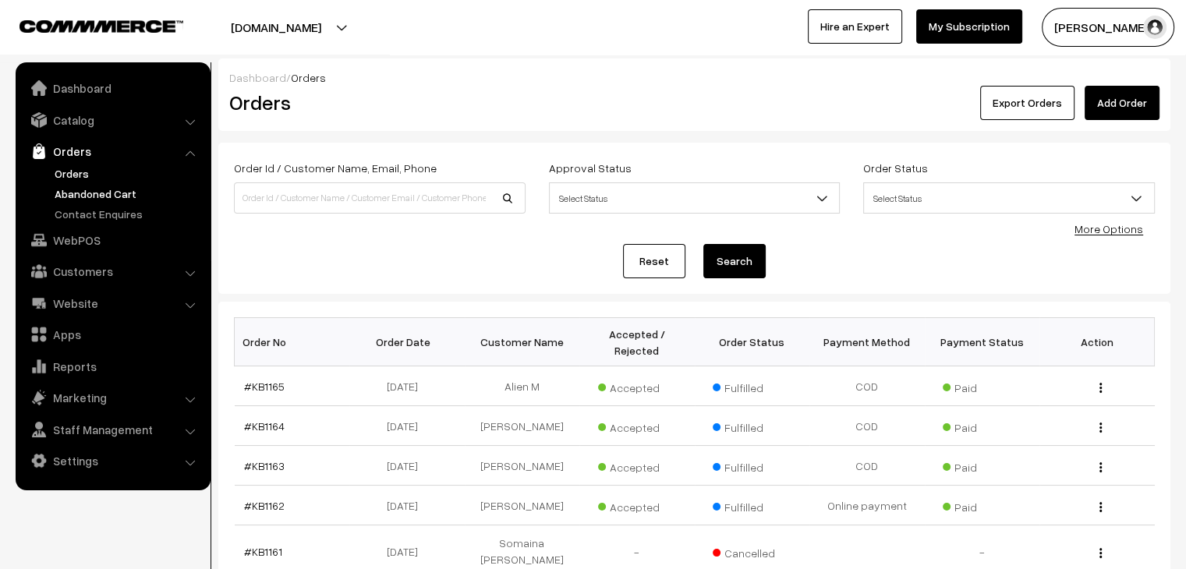
click at [113, 186] on link "Abandoned Cart" at bounding box center [128, 194] width 154 height 16
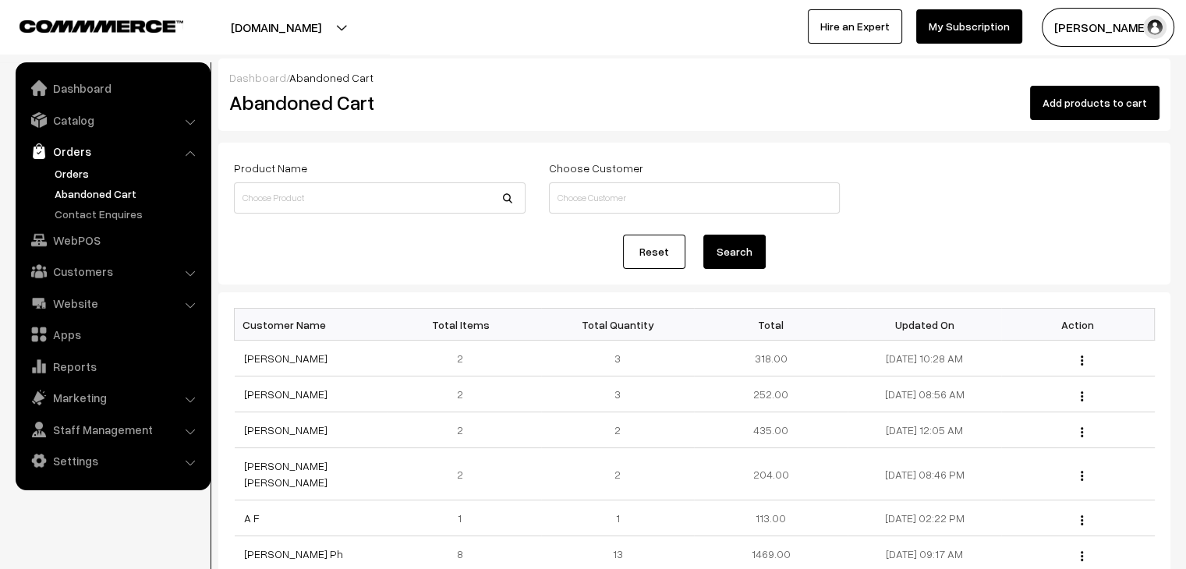
click at [80, 172] on link "Orders" at bounding box center [128, 173] width 154 height 16
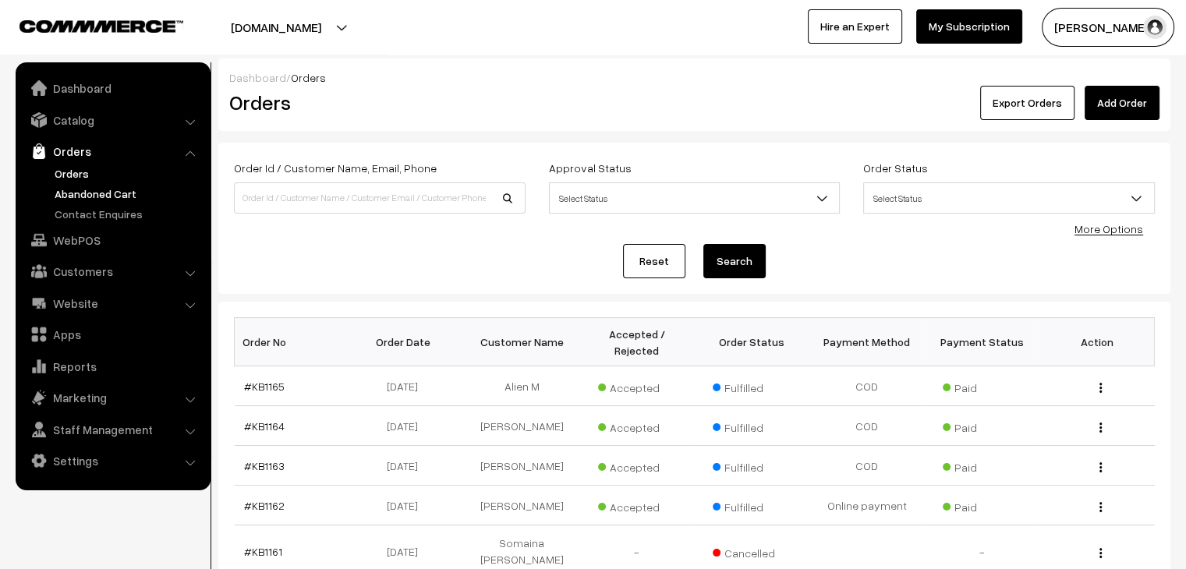
click at [104, 196] on link "Abandoned Cart" at bounding box center [128, 194] width 154 height 16
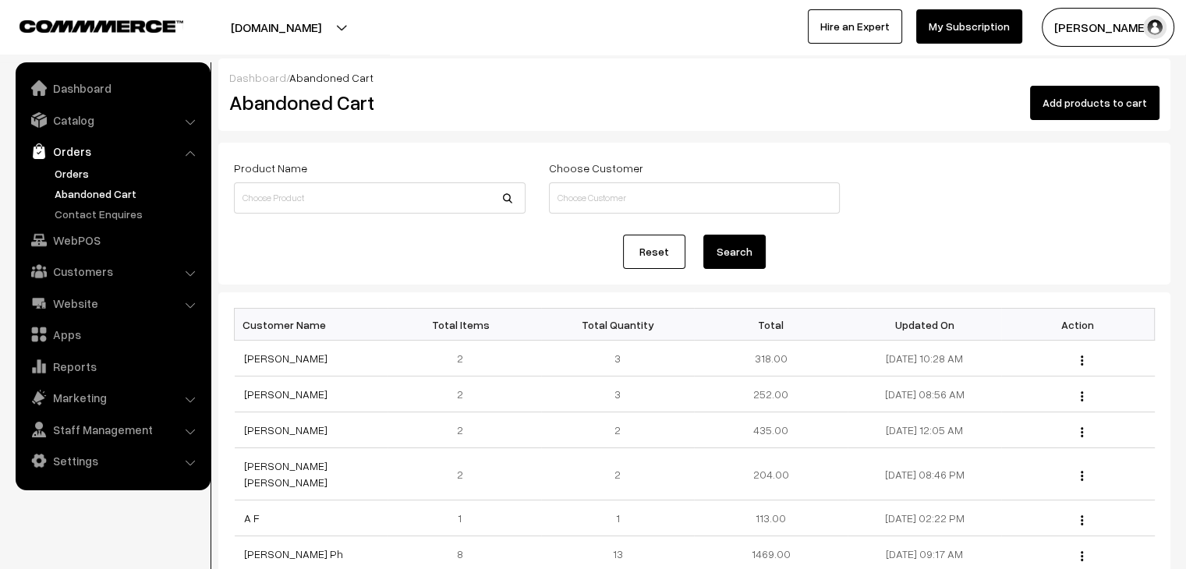
click at [87, 173] on link "Orders" at bounding box center [128, 173] width 154 height 16
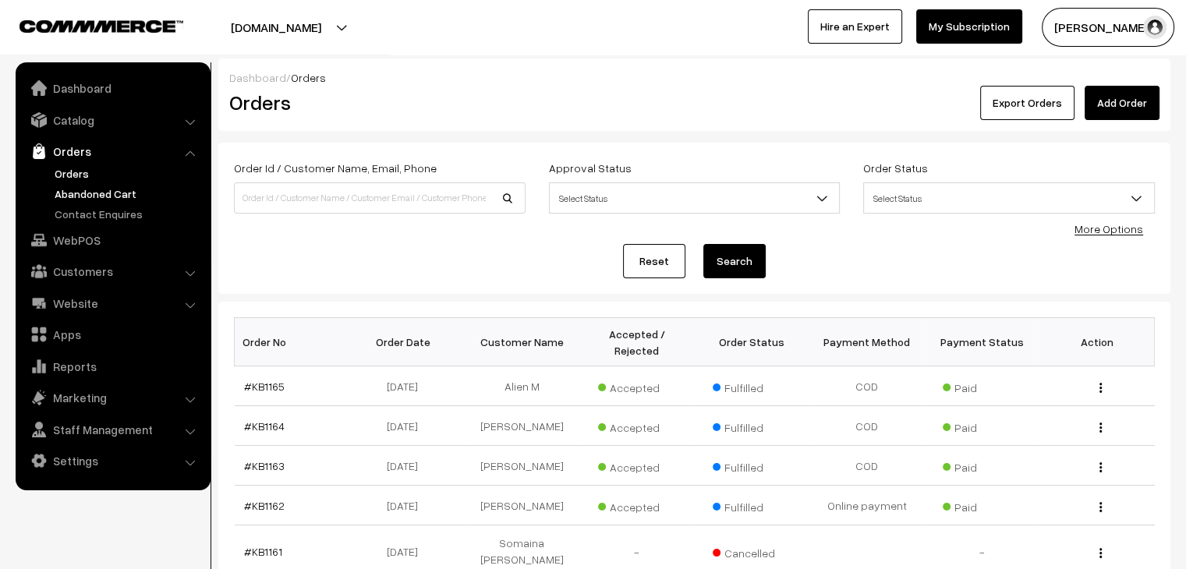
click at [105, 194] on link "Abandoned Cart" at bounding box center [128, 194] width 154 height 16
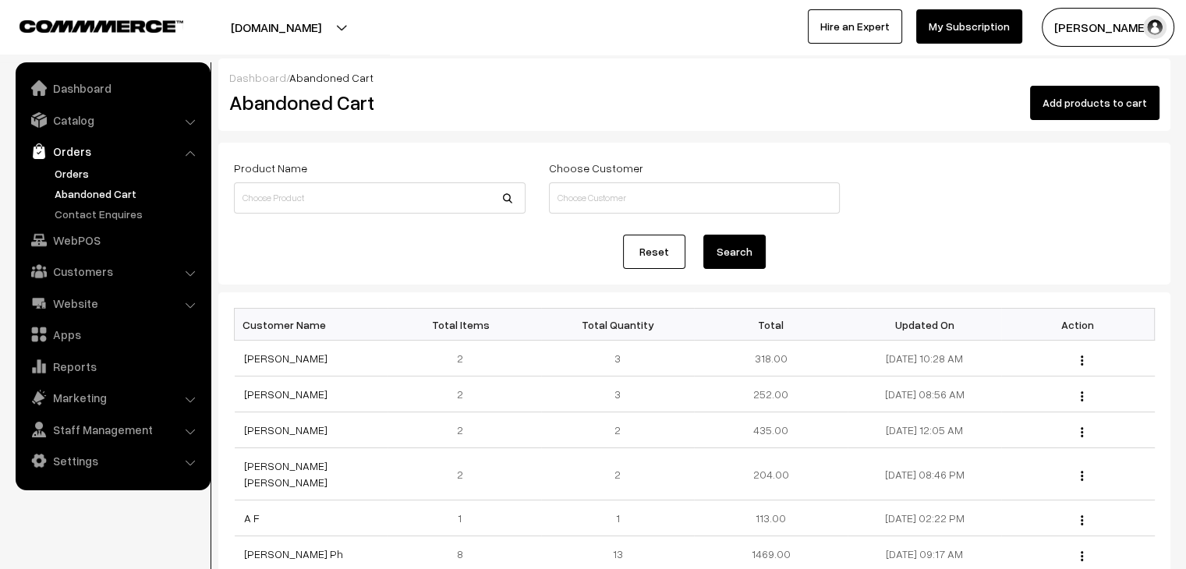
click at [75, 181] on link "Orders" at bounding box center [128, 173] width 154 height 16
